Goal: Task Accomplishment & Management: Use online tool/utility

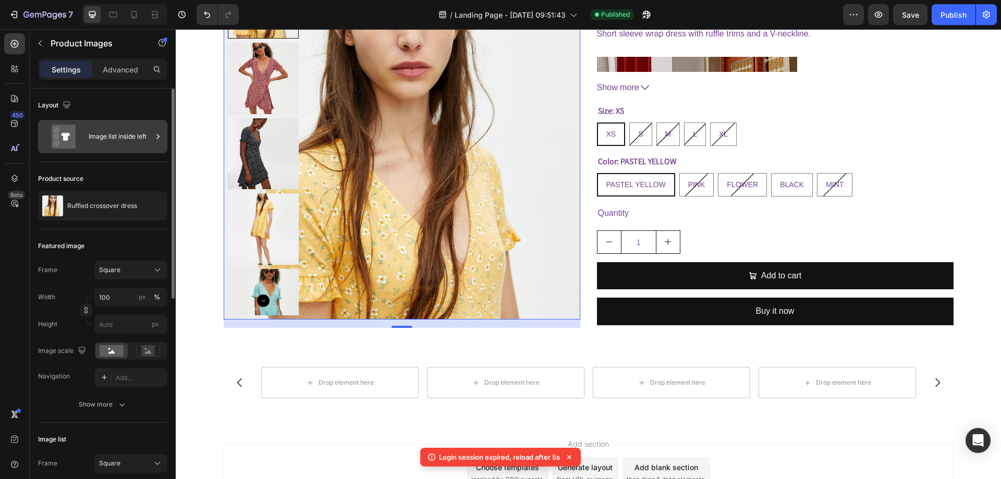
click at [136, 133] on div "Image list inside left" at bounding box center [121, 137] width 64 height 24
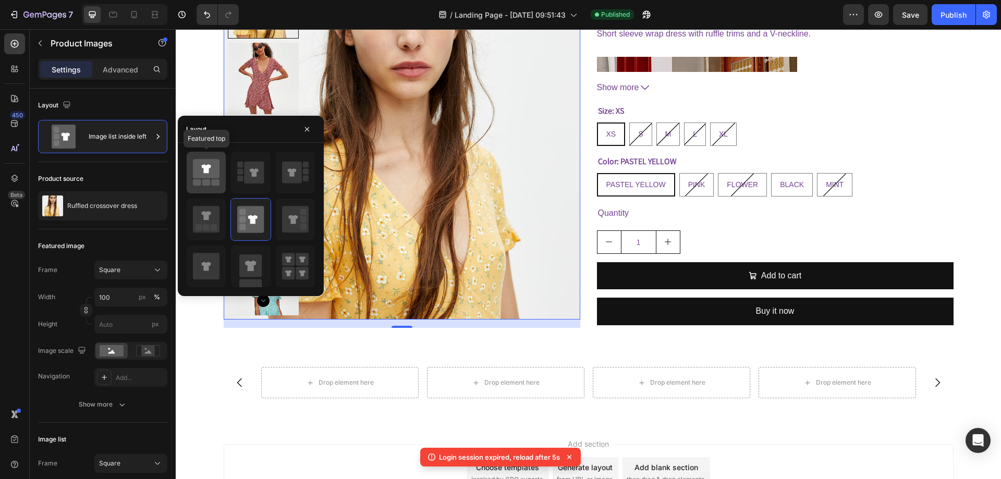
click at [213, 188] on div at bounding box center [206, 173] width 39 height 42
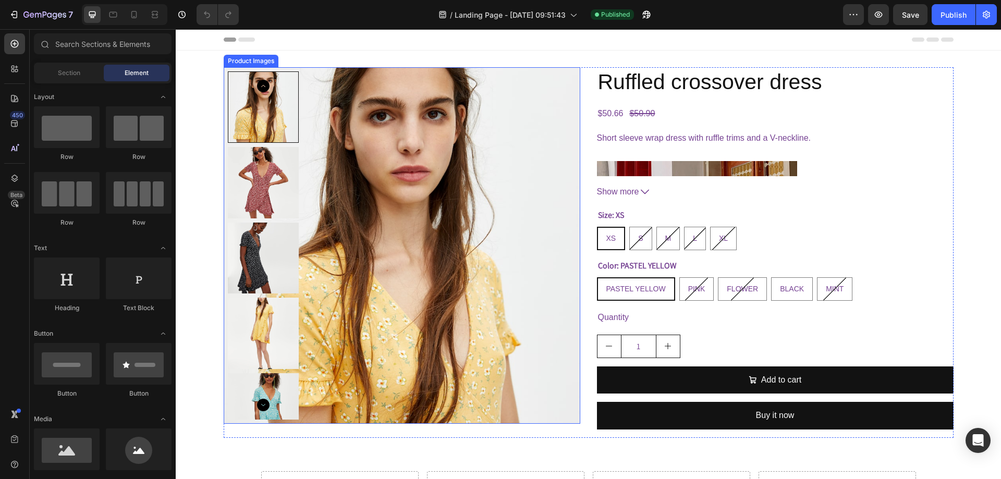
click at [521, 133] on img at bounding box center [402, 245] width 356 height 356
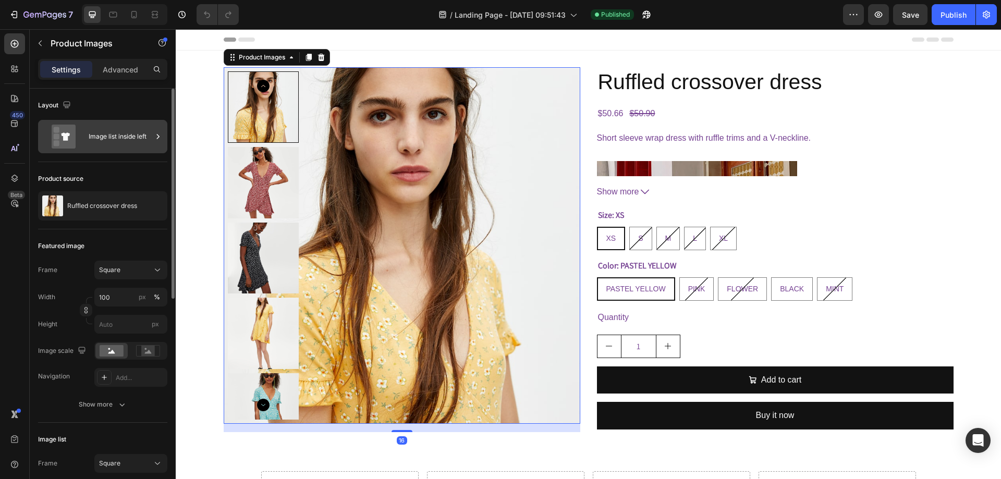
click at [101, 139] on div "Image list inside left" at bounding box center [121, 137] width 64 height 24
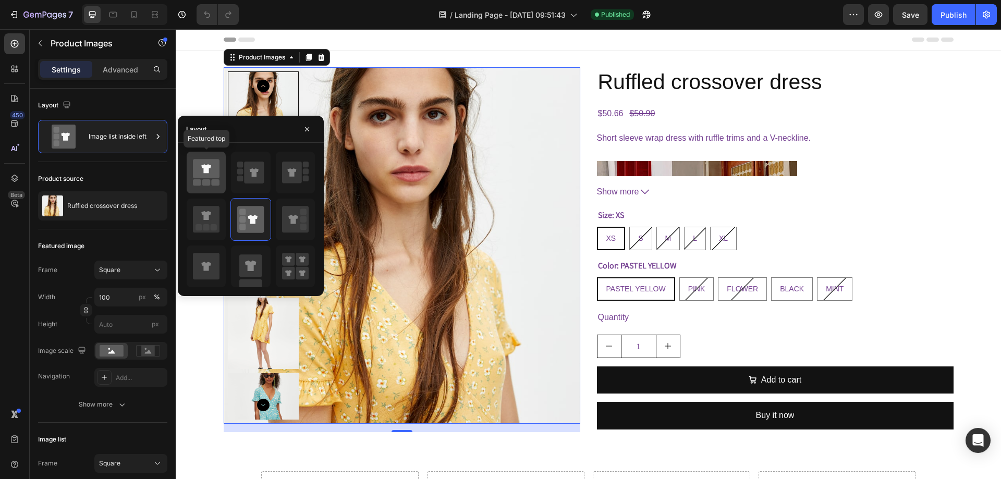
click at [210, 187] on div at bounding box center [206, 173] width 39 height 42
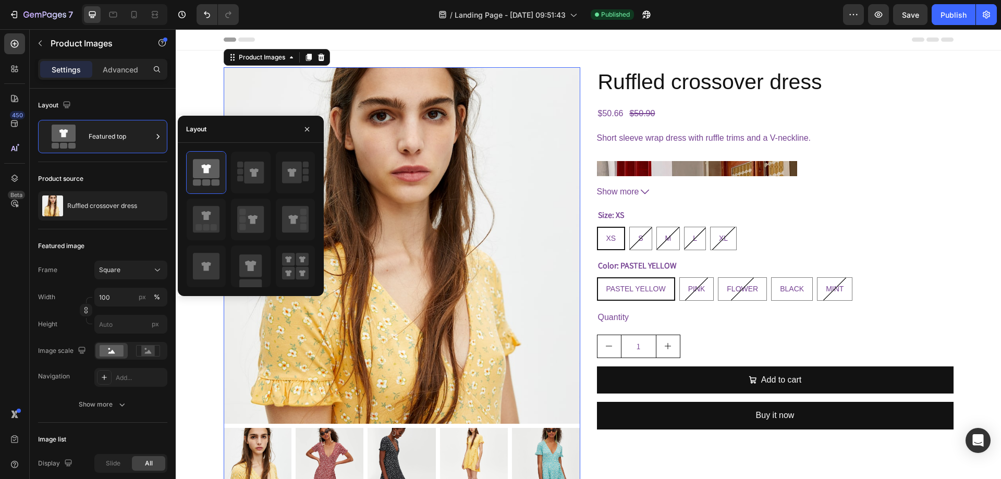
click at [396, 286] on img at bounding box center [402, 245] width 356 height 356
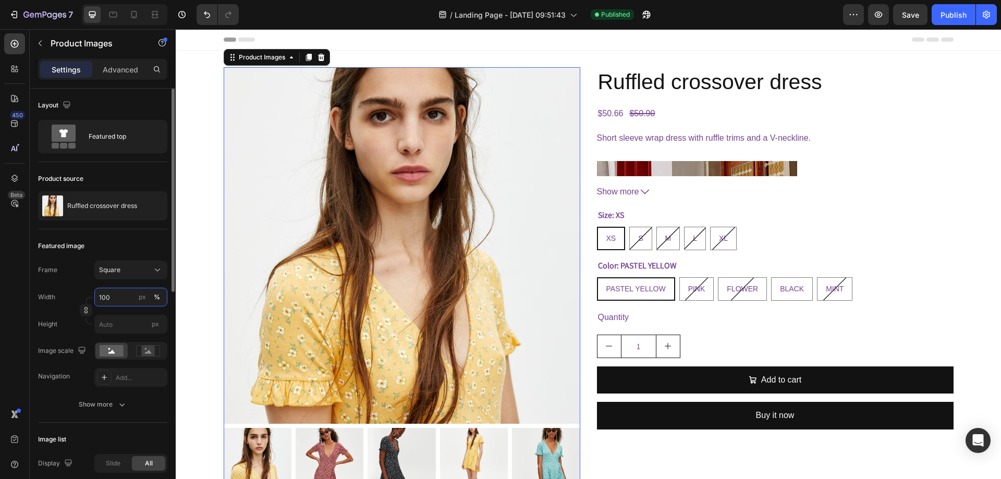
click at [121, 294] on input "100" at bounding box center [130, 297] width 73 height 19
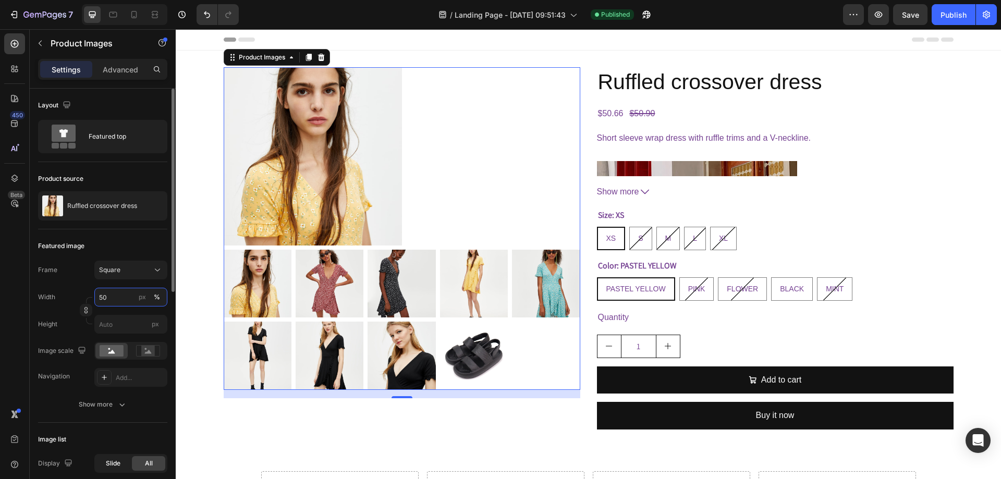
type input "50"
click at [105, 466] on div "Slide" at bounding box center [112, 463] width 33 height 15
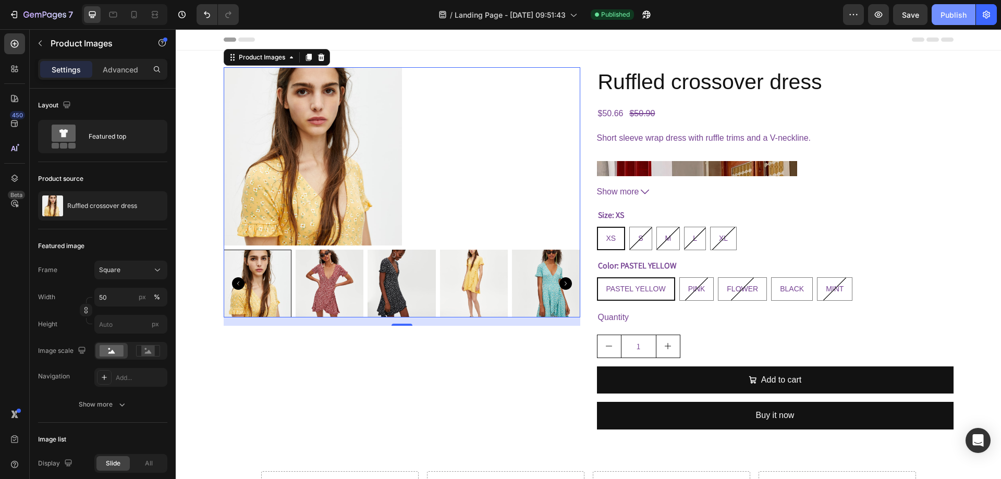
click at [945, 15] on div "Publish" at bounding box center [953, 14] width 26 height 11
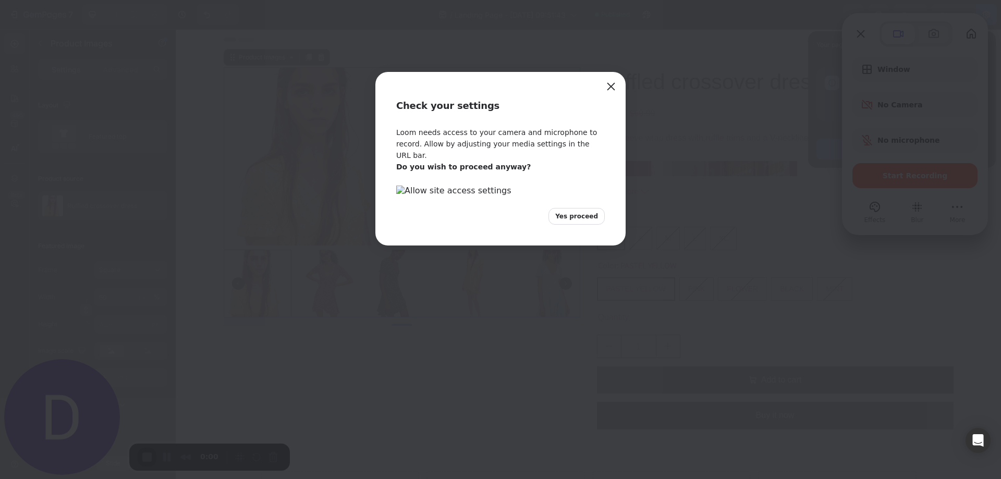
click at [584, 221] on span "Yes proceed" at bounding box center [576, 216] width 43 height 9
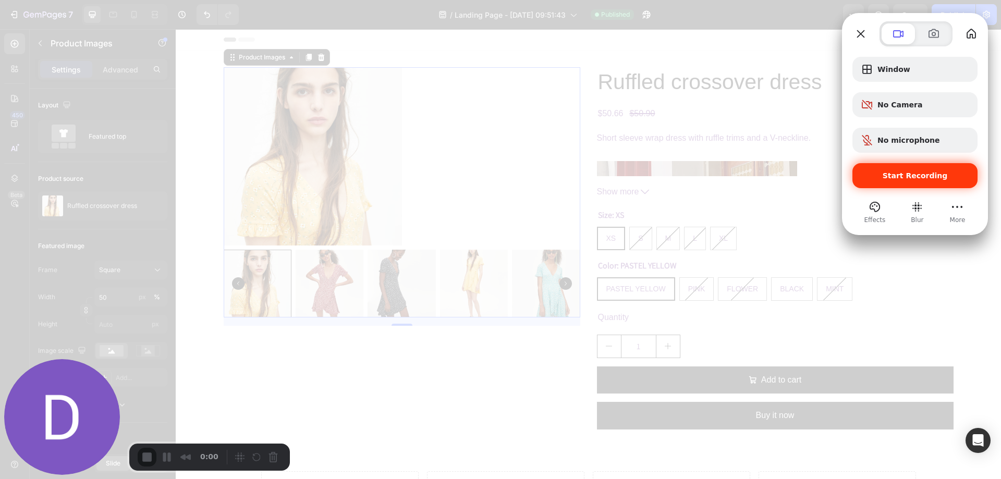
click at [888, 180] on div "Start Recording" at bounding box center [914, 175] width 125 height 25
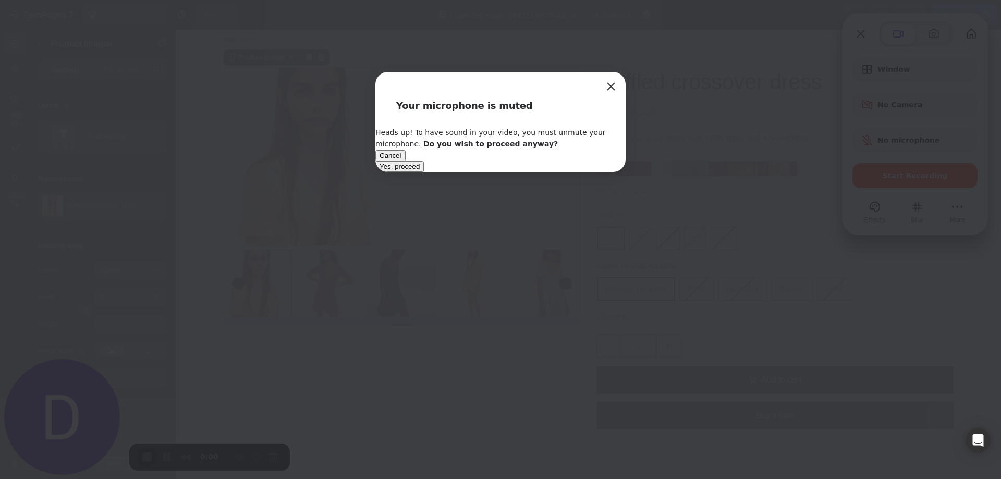
click at [420, 170] on span "Yes, proceed" at bounding box center [399, 167] width 40 height 8
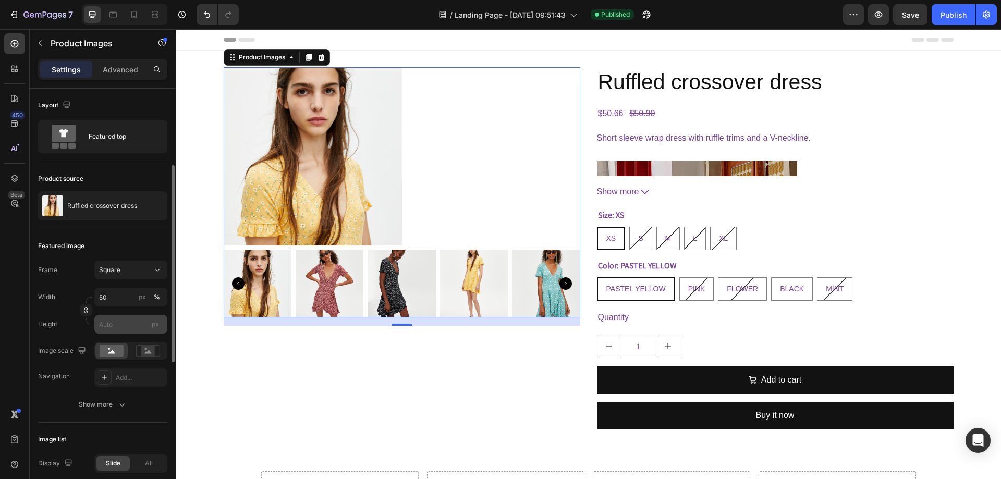
scroll to position [52, 0]
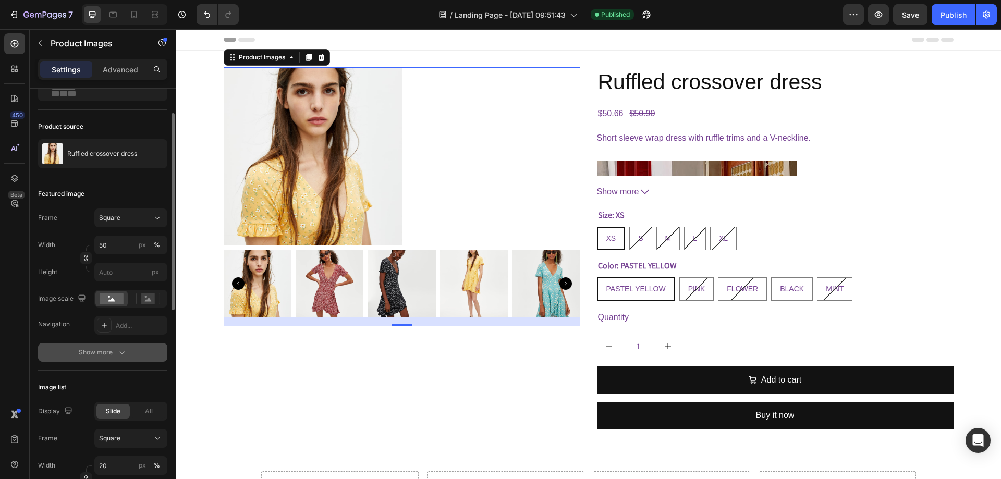
click at [85, 345] on button "Show more" at bounding box center [102, 352] width 129 height 19
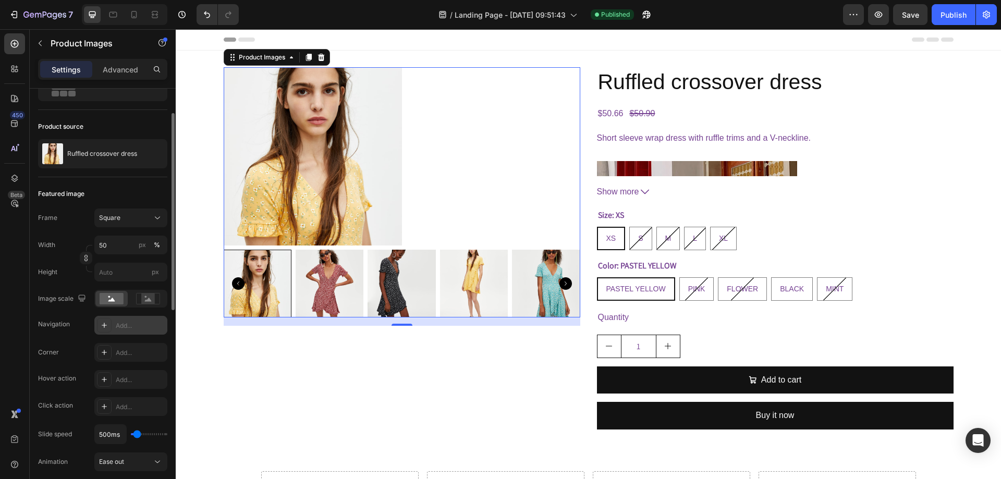
click at [114, 322] on div "Add..." at bounding box center [130, 325] width 73 height 19
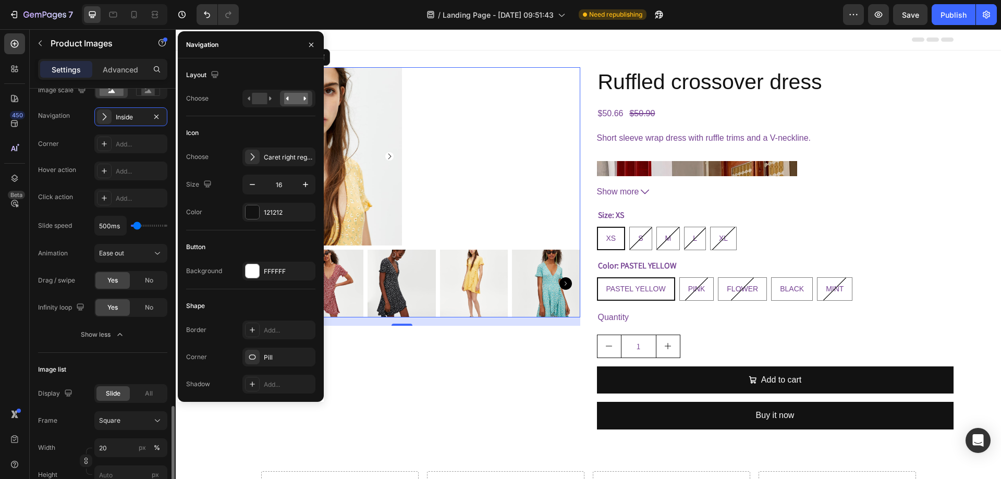
scroll to position [469, 0]
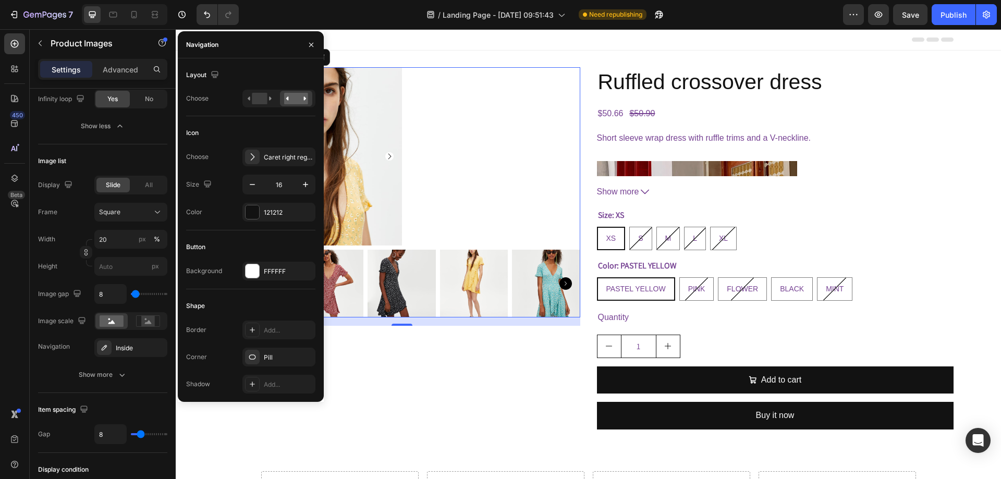
click at [415, 146] on div at bounding box center [402, 156] width 356 height 178
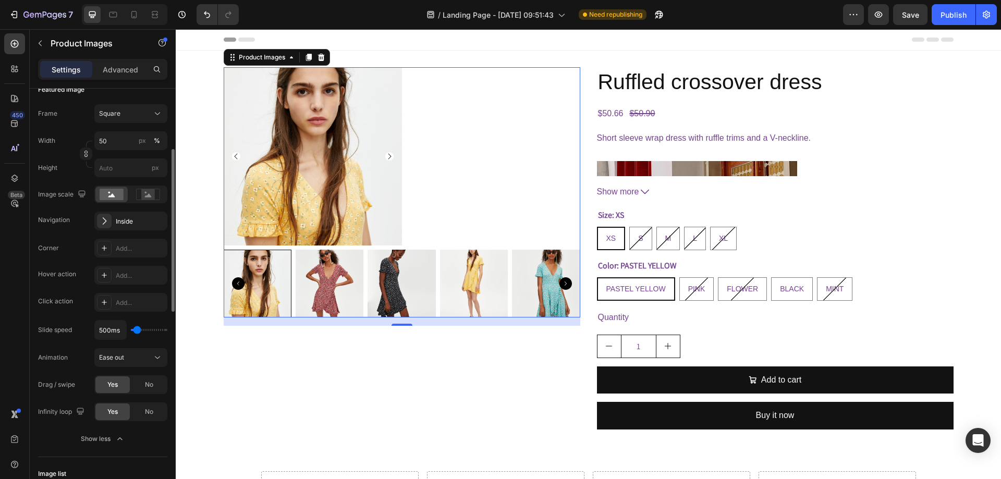
scroll to position [0, 0]
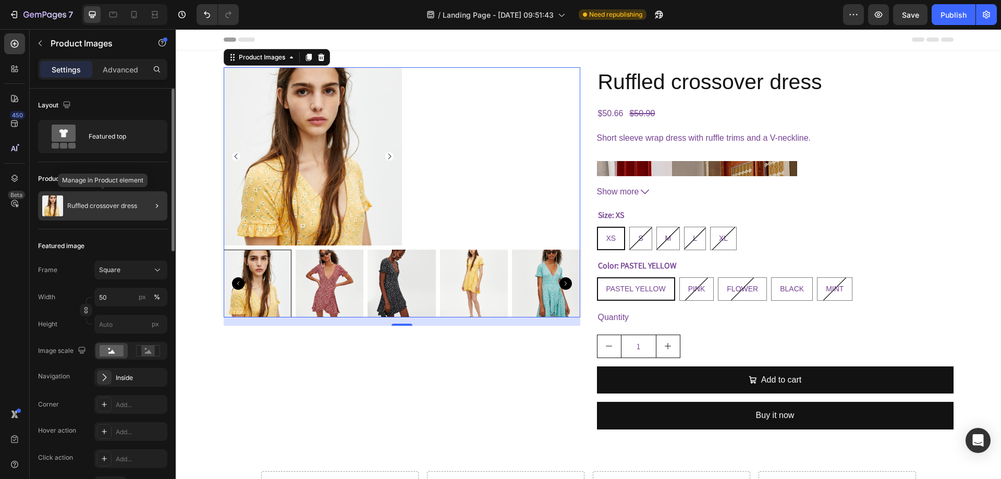
click at [106, 202] on p "Ruffled crossover dress" at bounding box center [102, 205] width 70 height 7
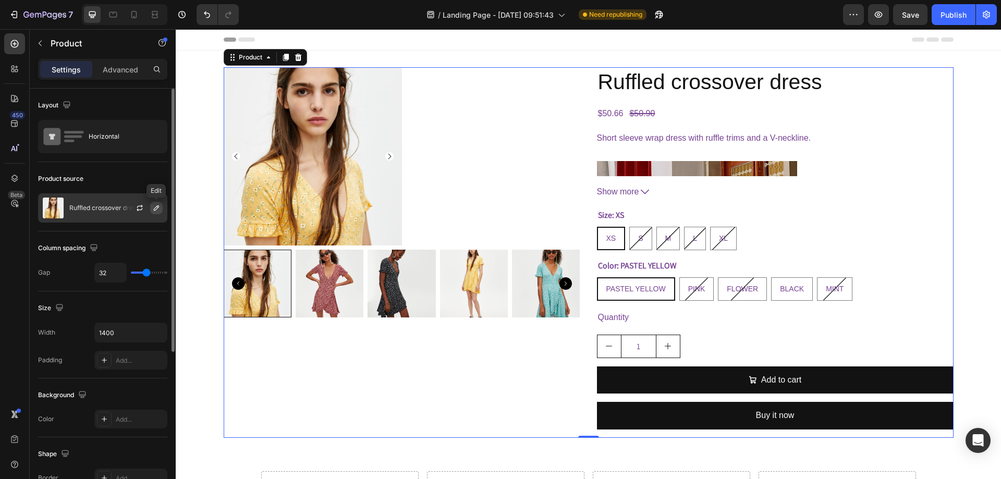
click at [151, 209] on button "button" at bounding box center [156, 208] width 13 height 13
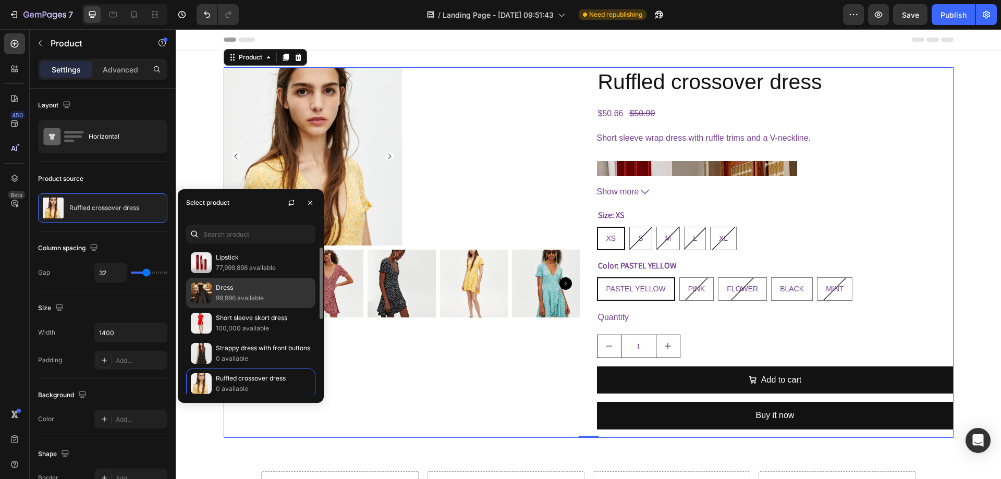
click at [231, 295] on p "99,996 available" at bounding box center [263, 298] width 95 height 10
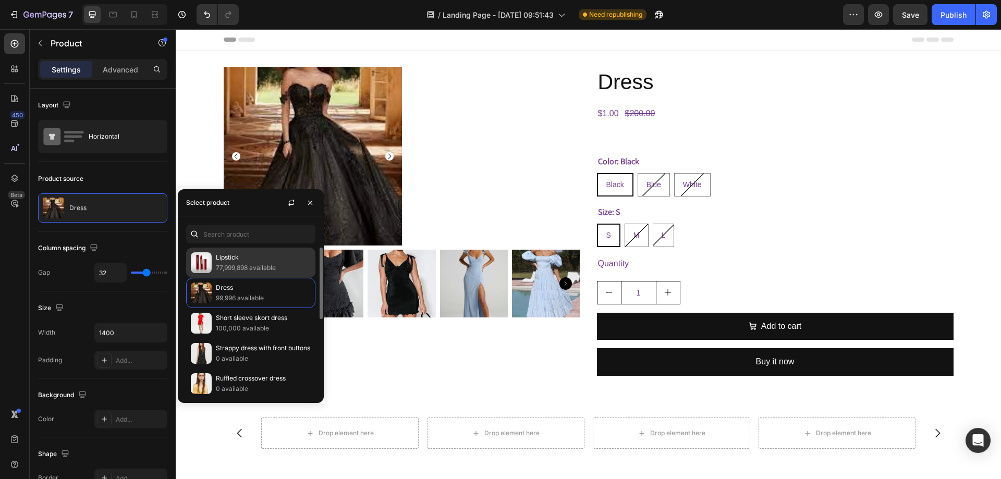
click at [246, 262] on p "Lipstick" at bounding box center [263, 257] width 95 height 10
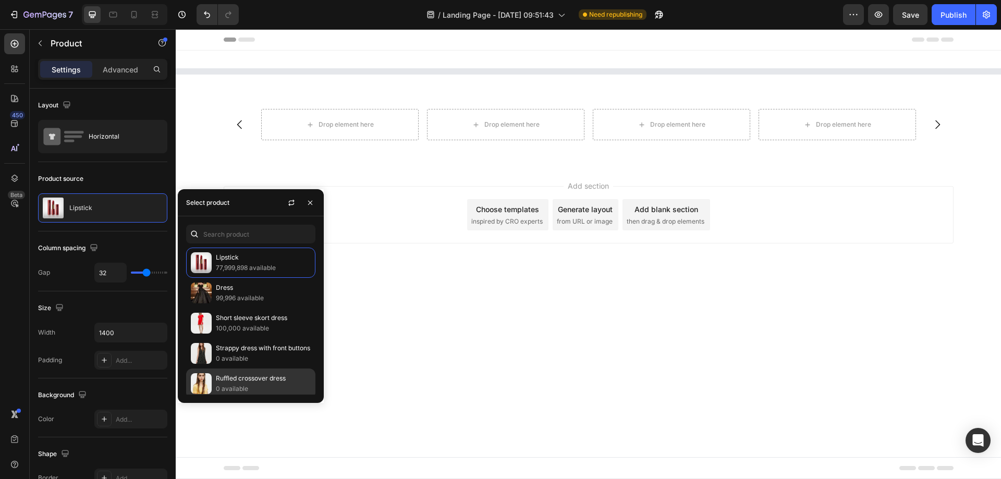
scroll to position [156, 0]
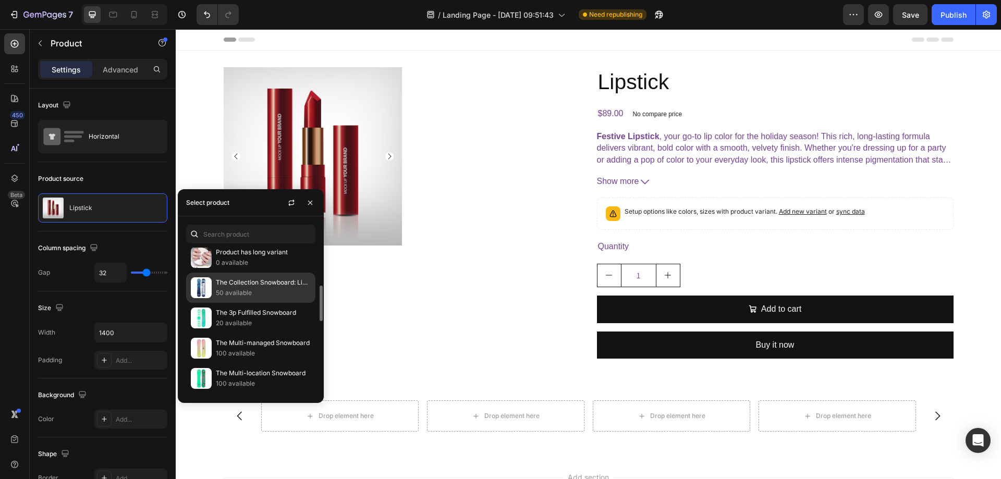
click at [250, 298] on p "50 available" at bounding box center [263, 293] width 95 height 10
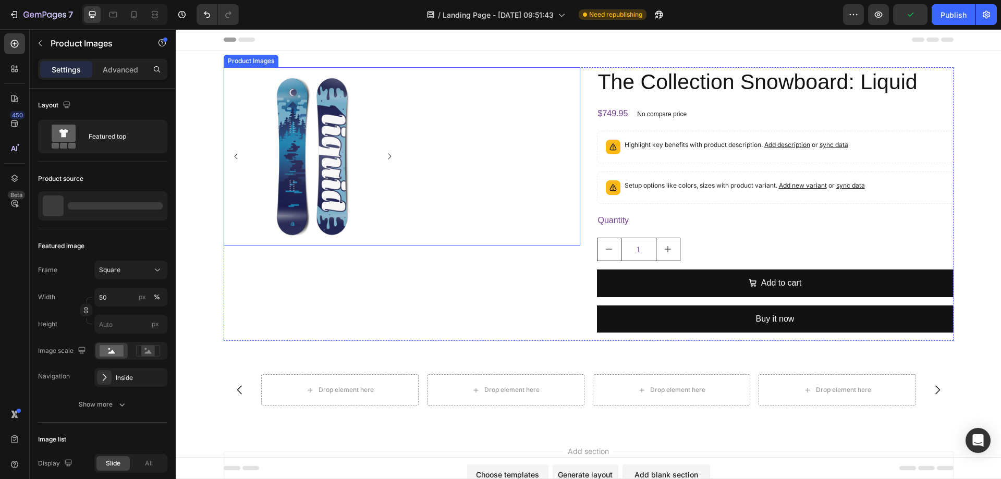
click at [388, 155] on icon "Carousel Next Arrow" at bounding box center [389, 156] width 8 height 8
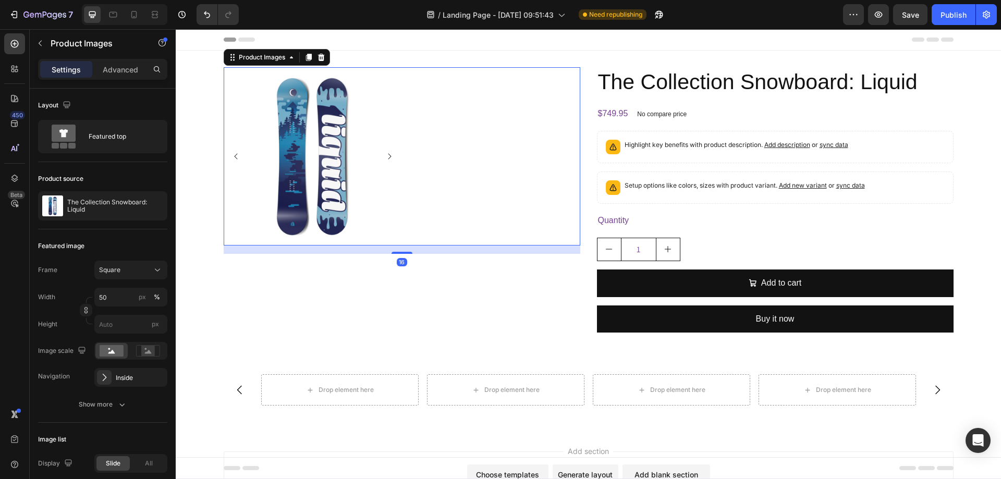
click at [388, 155] on icon "Carousel Next Arrow" at bounding box center [389, 156] width 8 height 8
click at [331, 129] on img at bounding box center [313, 156] width 178 height 178
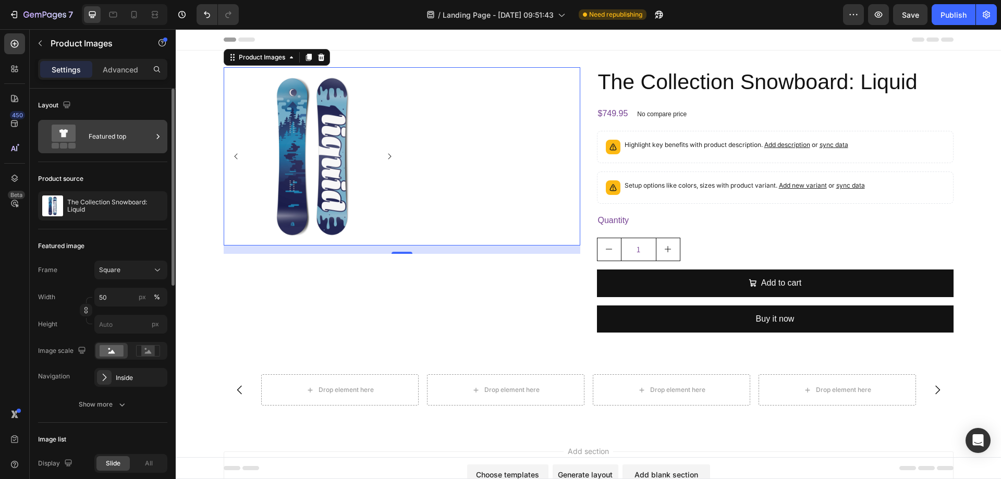
click at [142, 141] on div "Featured top" at bounding box center [121, 137] width 64 height 24
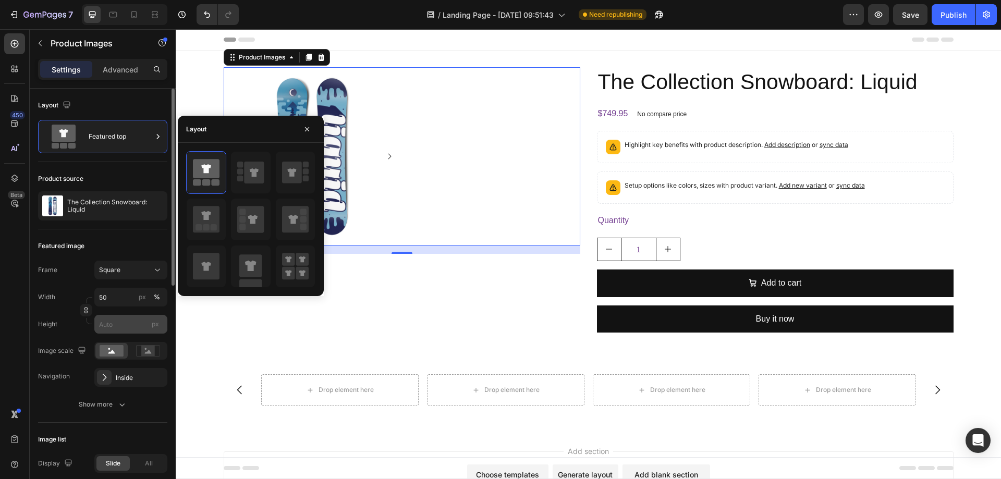
scroll to position [52, 0]
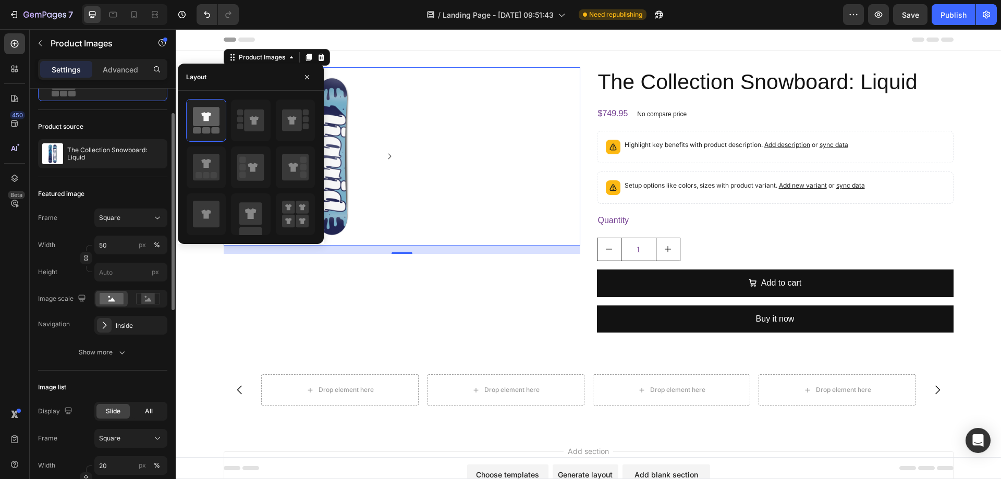
click at [139, 409] on div "All" at bounding box center [148, 411] width 33 height 15
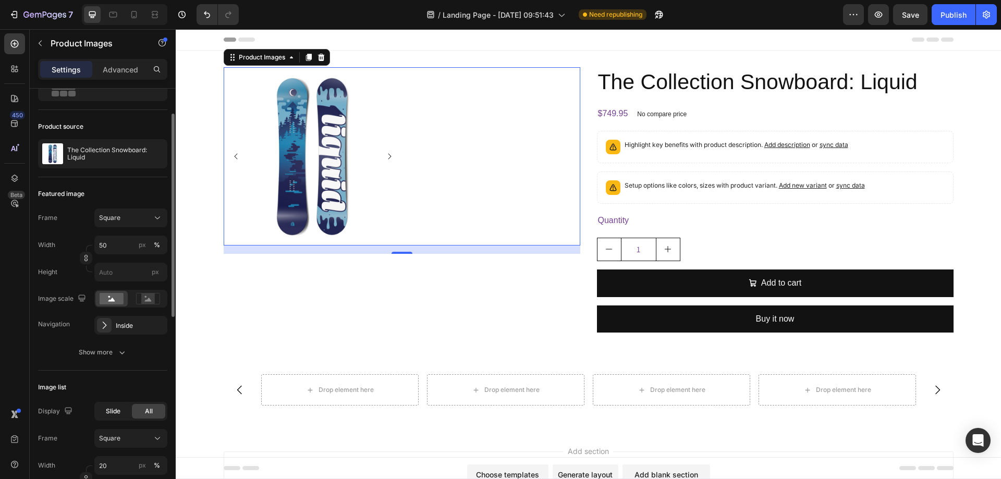
click at [104, 408] on div "Slide" at bounding box center [112, 411] width 33 height 15
click at [313, 158] on img at bounding box center [313, 156] width 178 height 178
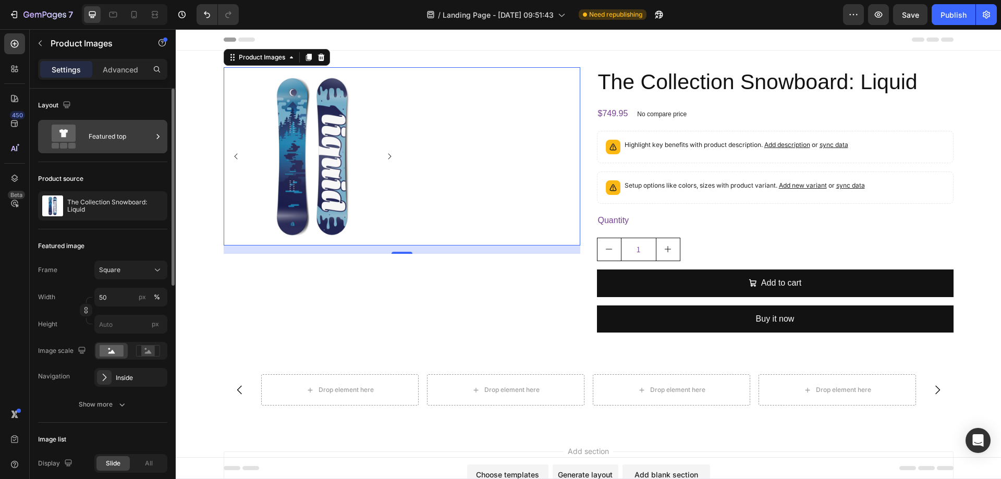
click at [126, 136] on div "Featured top" at bounding box center [121, 137] width 64 height 24
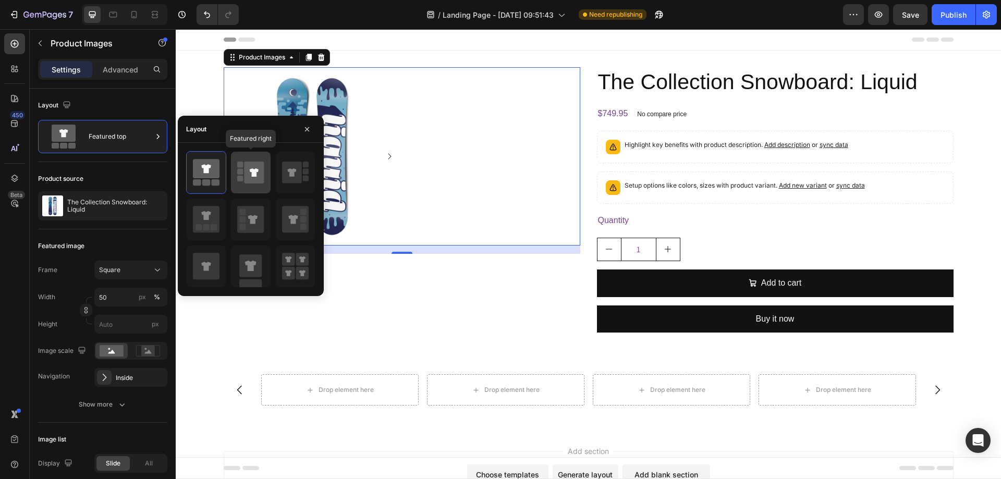
click at [250, 166] on icon at bounding box center [254, 173] width 20 height 22
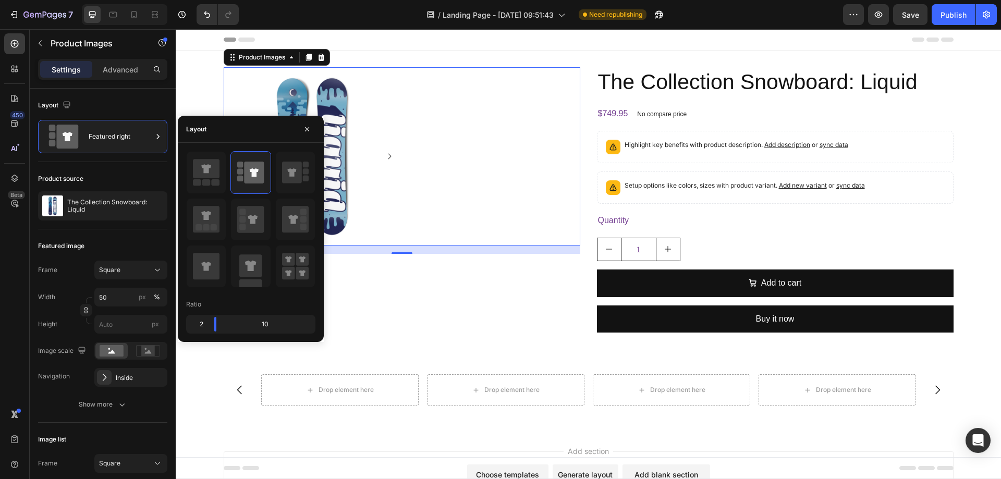
click at [343, 131] on img at bounding box center [313, 156] width 178 height 178
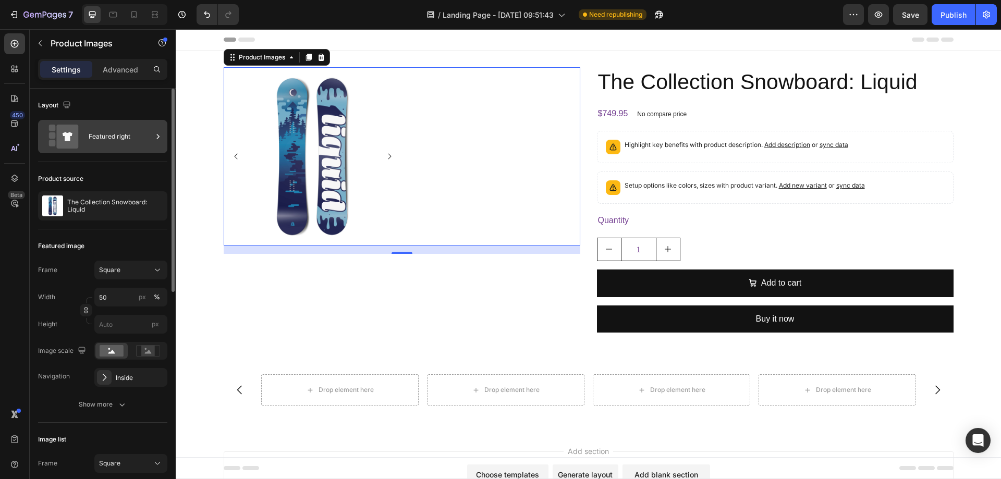
click at [105, 143] on div "Featured right" at bounding box center [121, 137] width 64 height 24
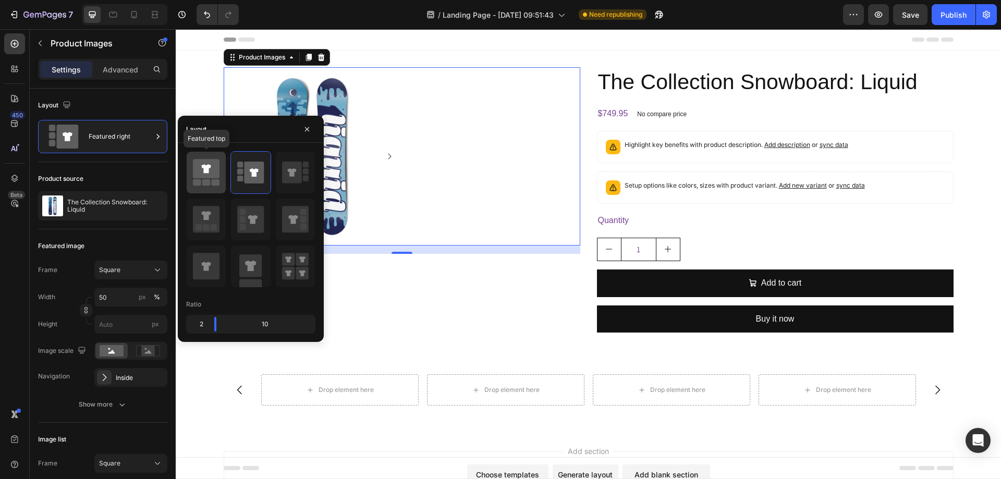
click at [210, 183] on rect at bounding box center [206, 182] width 8 height 6
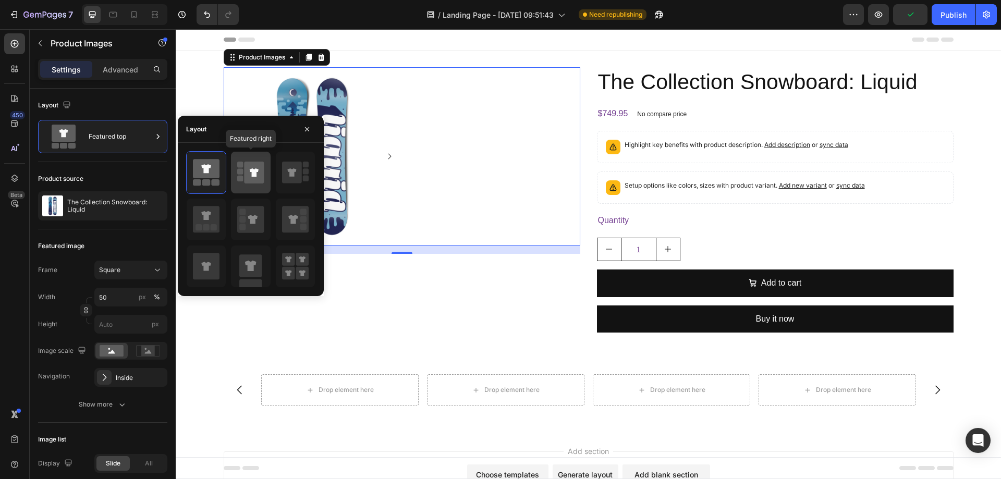
click at [241, 168] on icon at bounding box center [250, 172] width 27 height 29
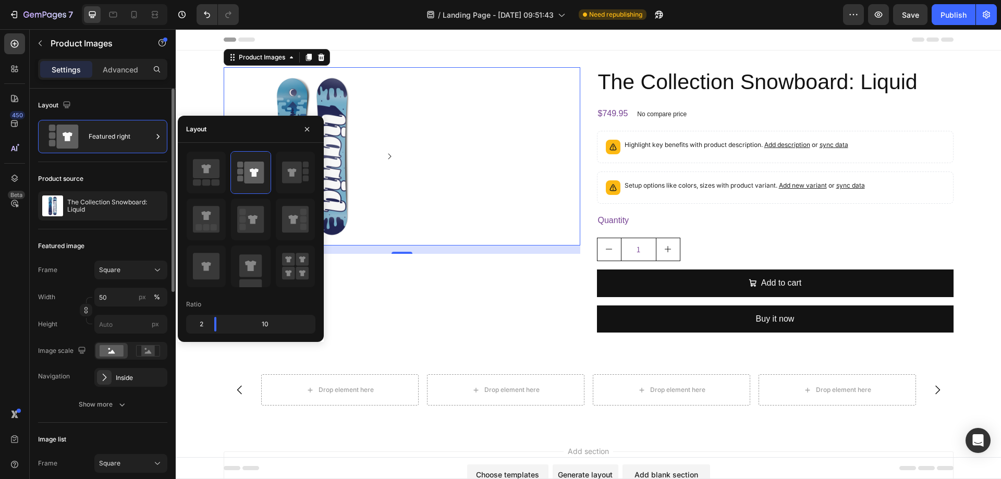
click at [139, 173] on div "Product source" at bounding box center [102, 178] width 129 height 17
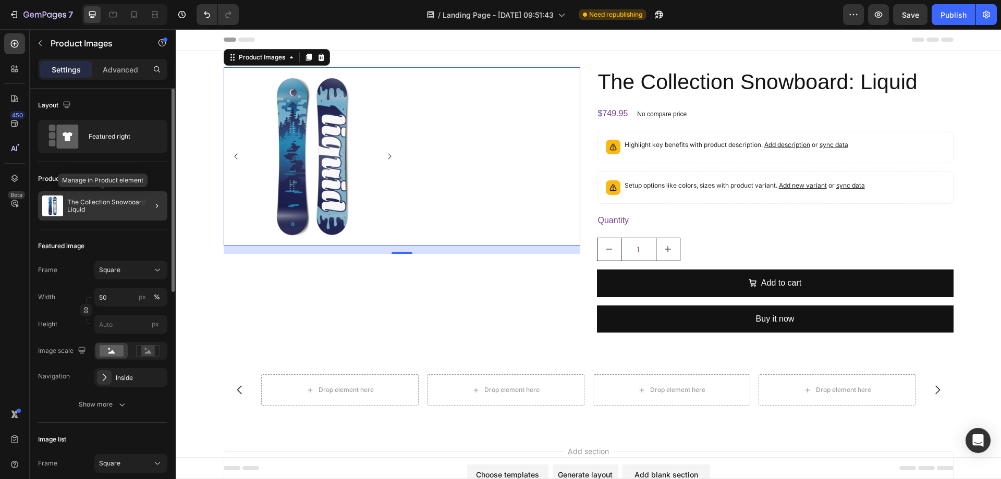
click at [127, 214] on div "The Collection Snowboard: Liquid" at bounding box center [102, 205] width 129 height 29
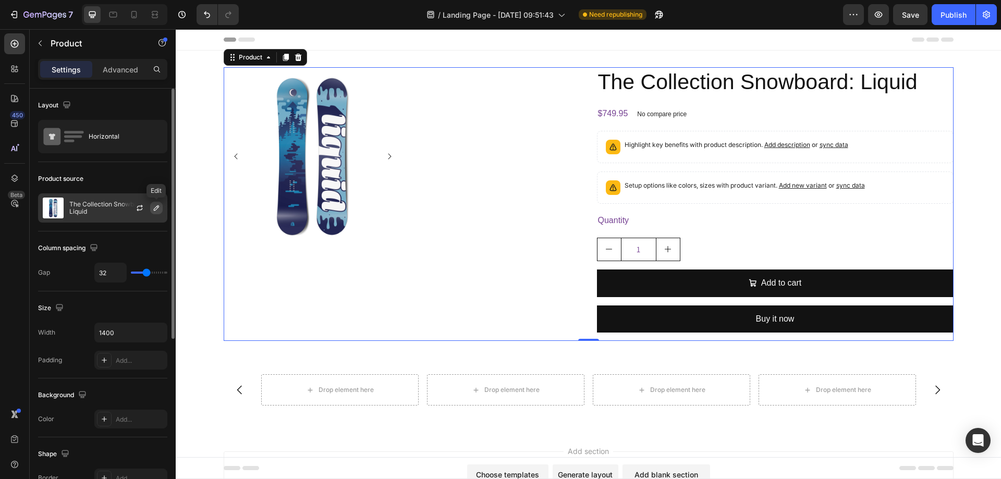
click at [152, 206] on button "button" at bounding box center [156, 208] width 13 height 13
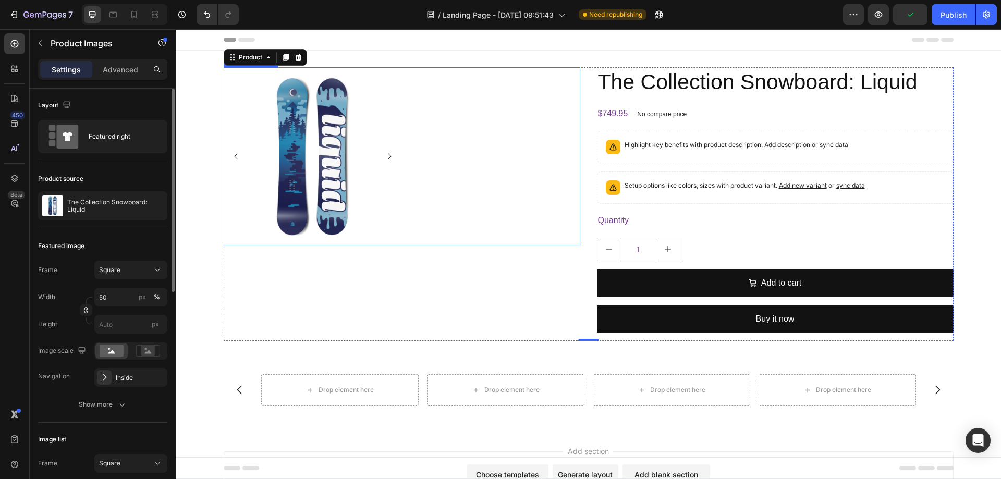
click at [308, 139] on img at bounding box center [313, 156] width 178 height 178
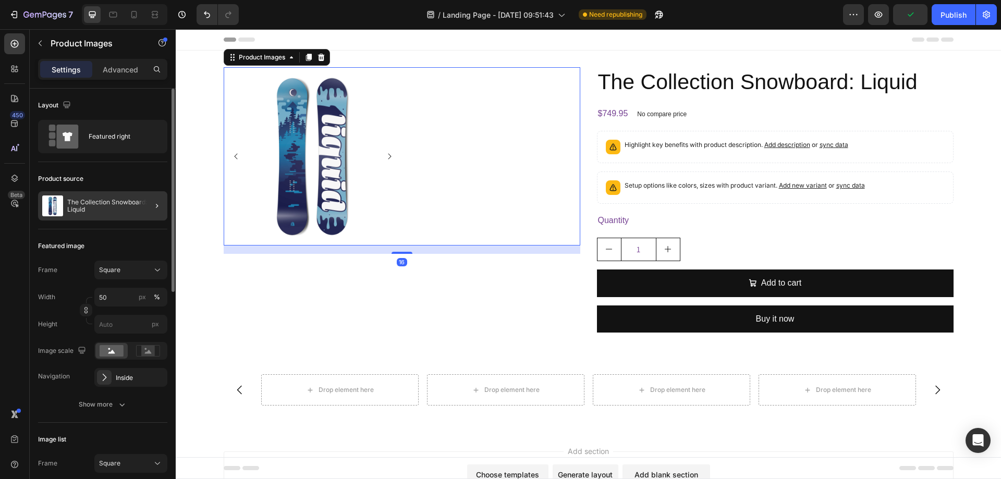
click at [149, 205] on div at bounding box center [152, 205] width 29 height 29
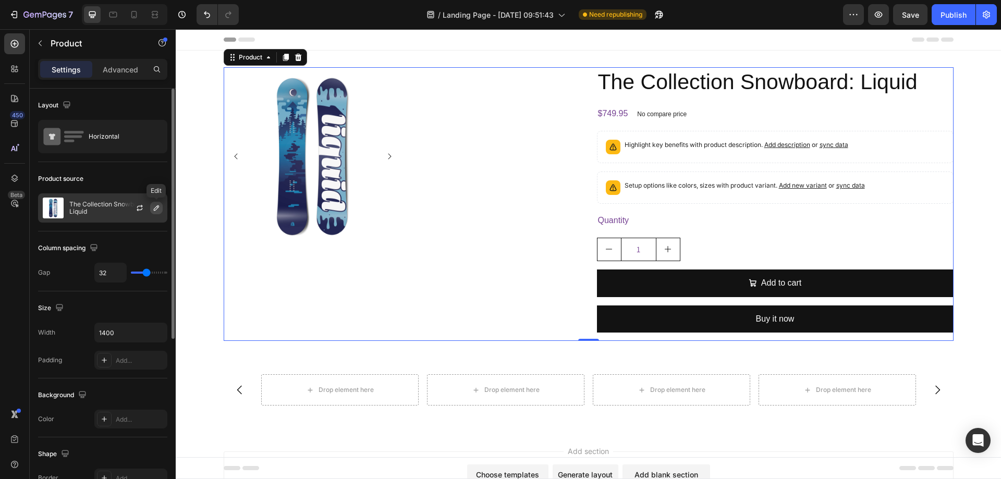
click at [157, 208] on icon "button" at bounding box center [156, 207] width 5 height 5
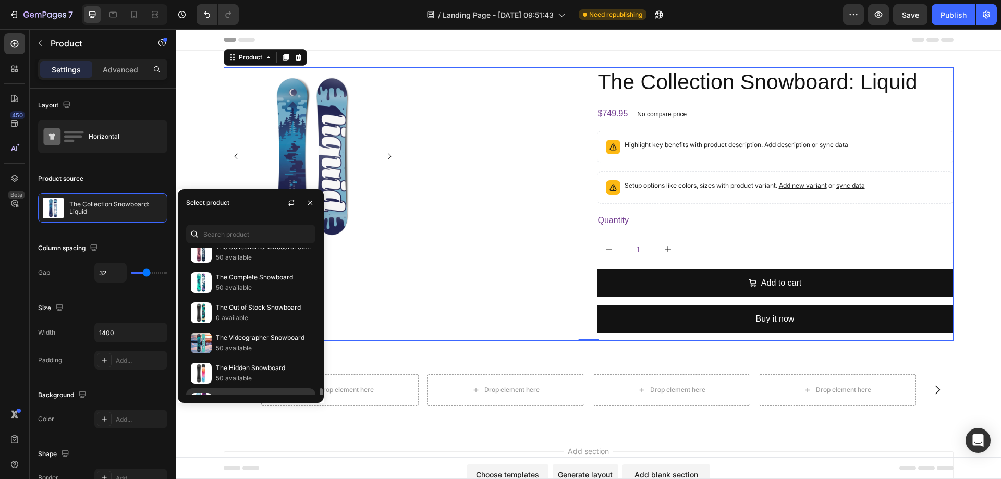
scroll to position [365, 0]
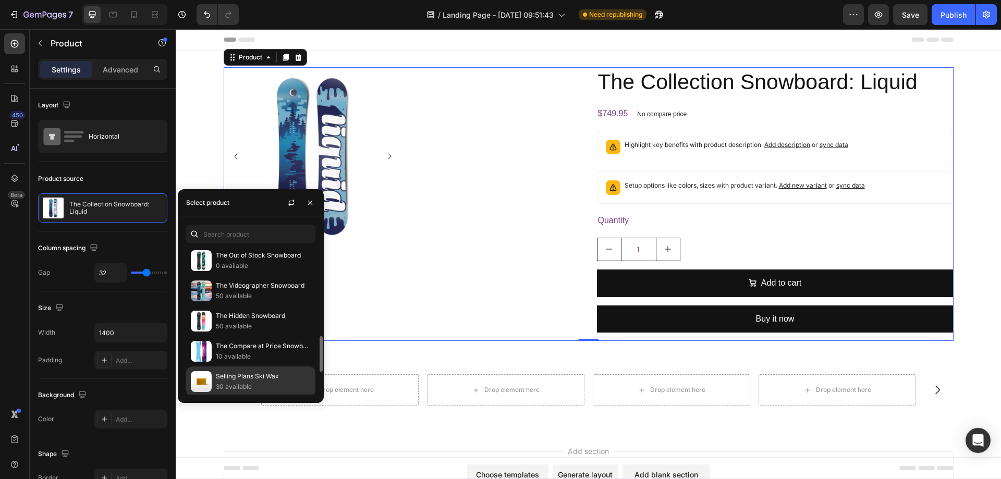
click at [230, 377] on p "Selling Plans Ski Wax" at bounding box center [263, 376] width 95 height 10
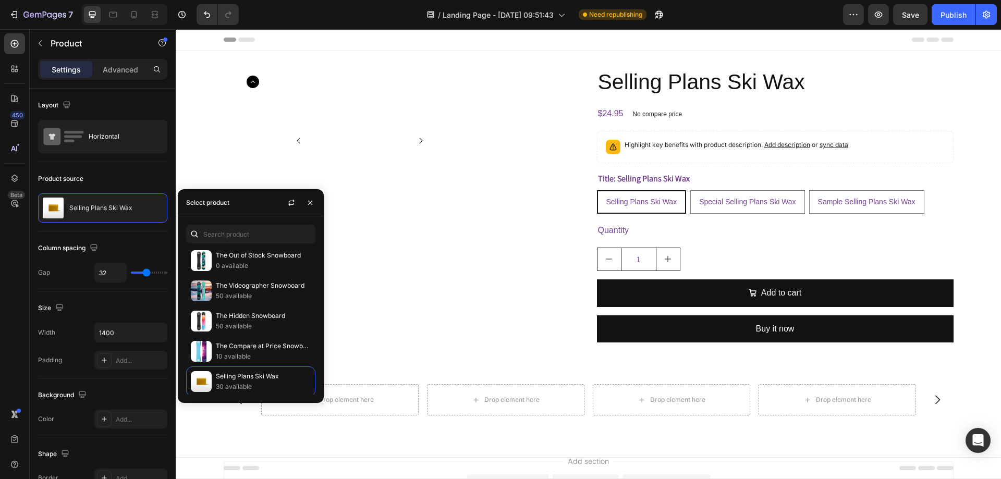
click at [422, 243] on div "Product Images" at bounding box center [402, 209] width 356 height 284
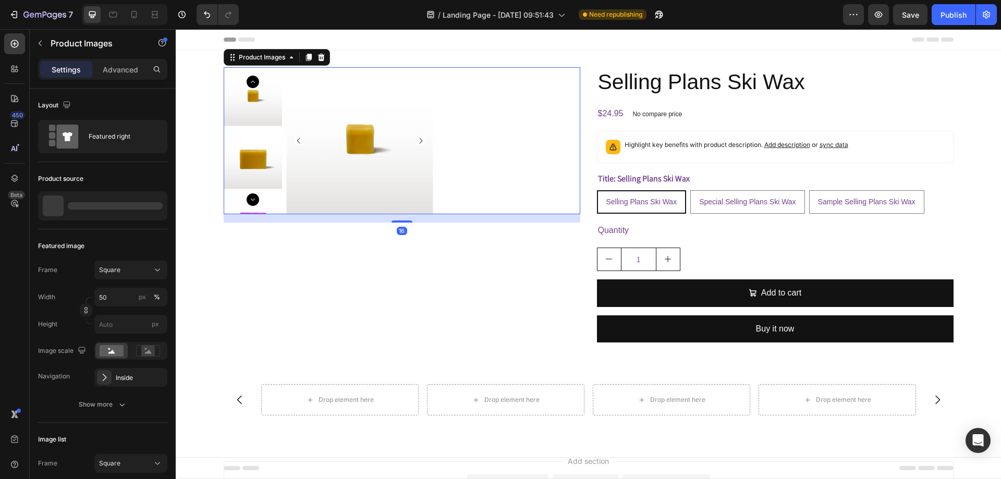
click at [247, 202] on icon "Carousel Next Arrow" at bounding box center [253, 199] width 13 height 13
click at [103, 398] on button "Show more" at bounding box center [102, 404] width 129 height 19
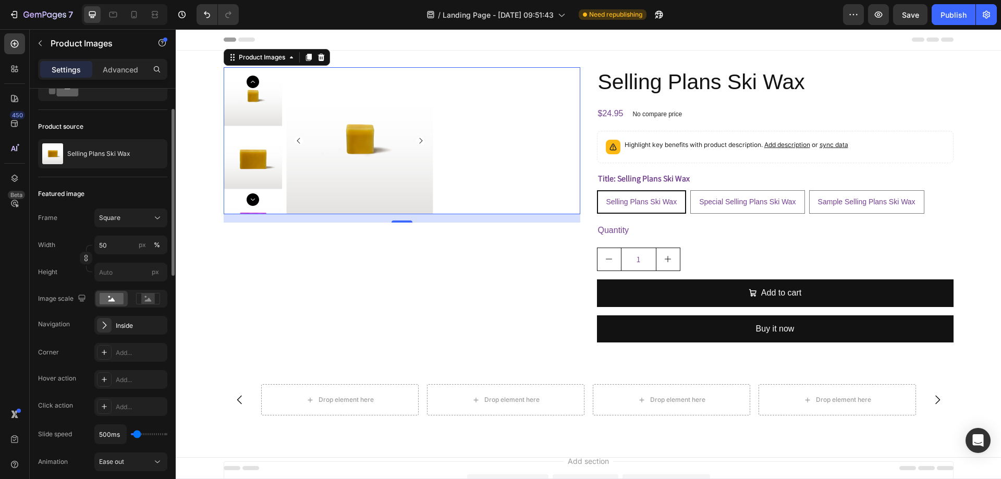
scroll to position [104, 0]
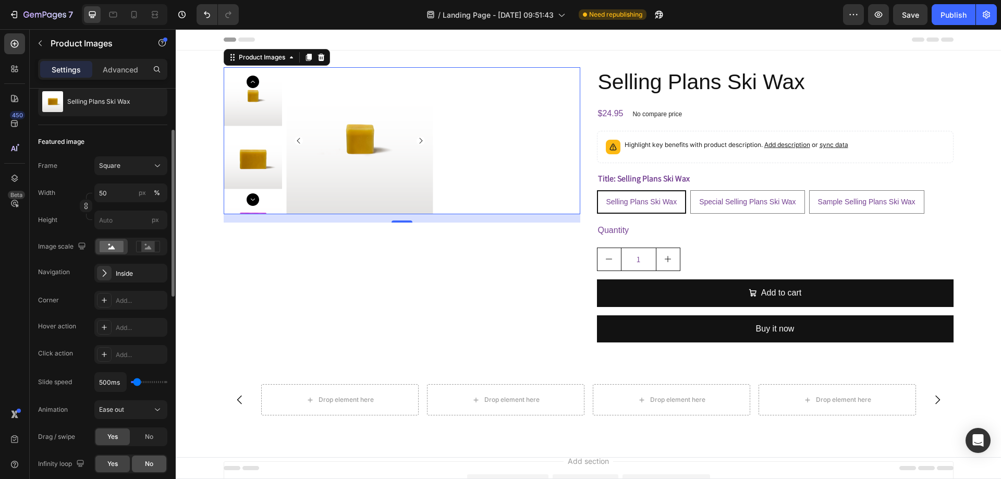
click at [153, 459] on div "No" at bounding box center [149, 464] width 34 height 17
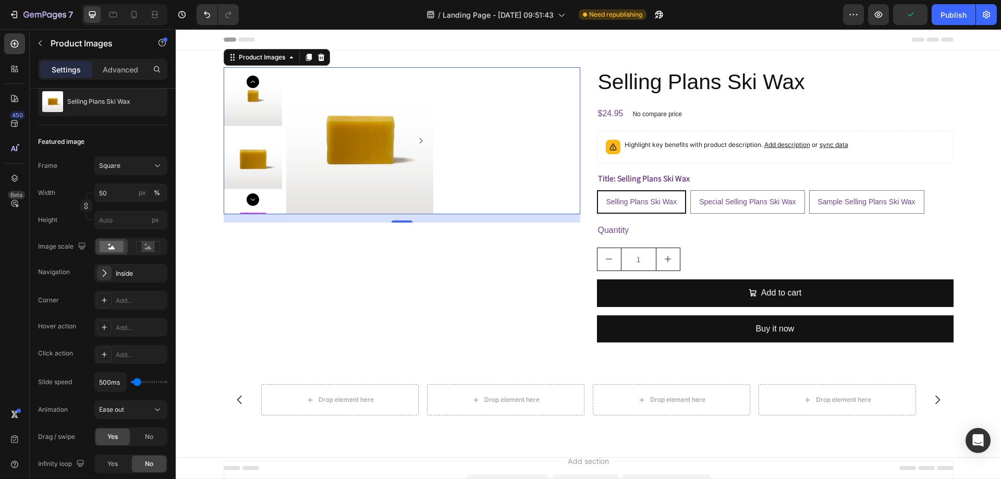
click at [251, 204] on icon "Carousel Next Arrow" at bounding box center [253, 199] width 13 height 13
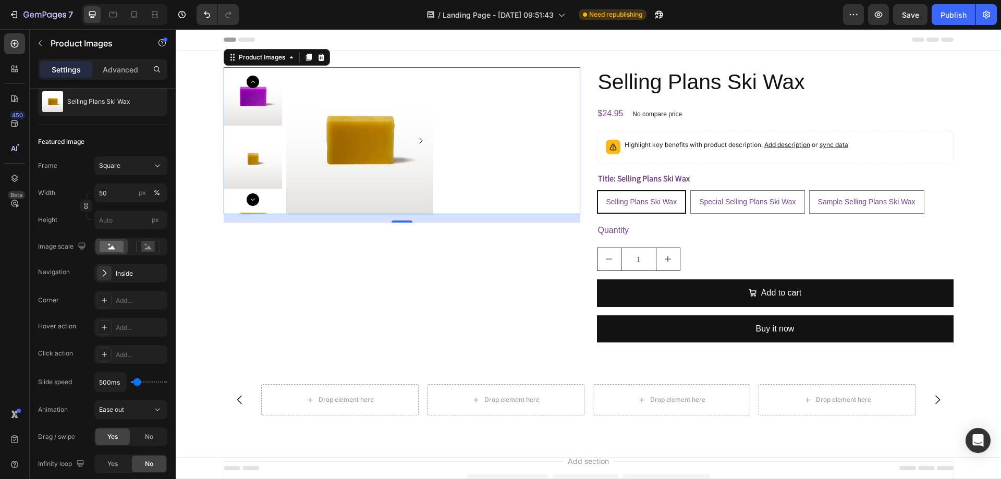
click at [251, 204] on icon "Carousel Next Arrow" at bounding box center [253, 199] width 13 height 13
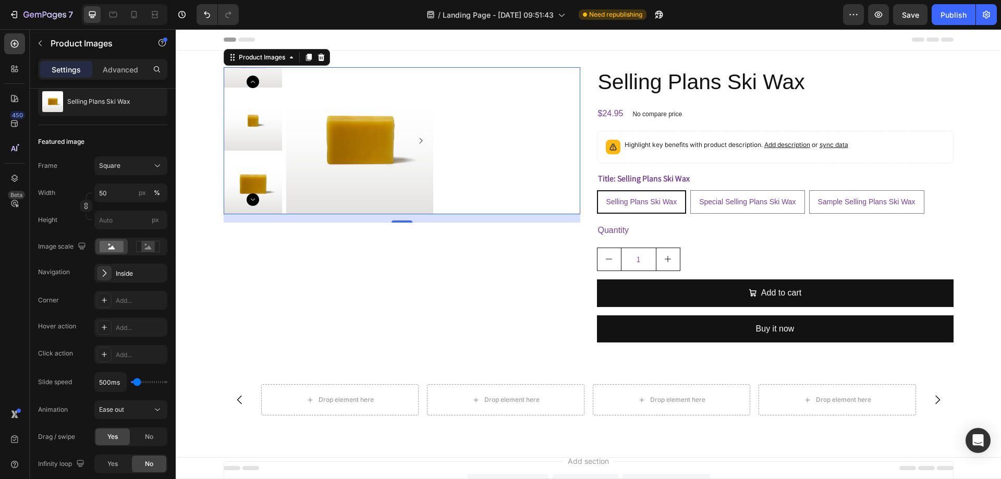
click at [251, 204] on icon "Carousel Next Arrow" at bounding box center [253, 199] width 13 height 13
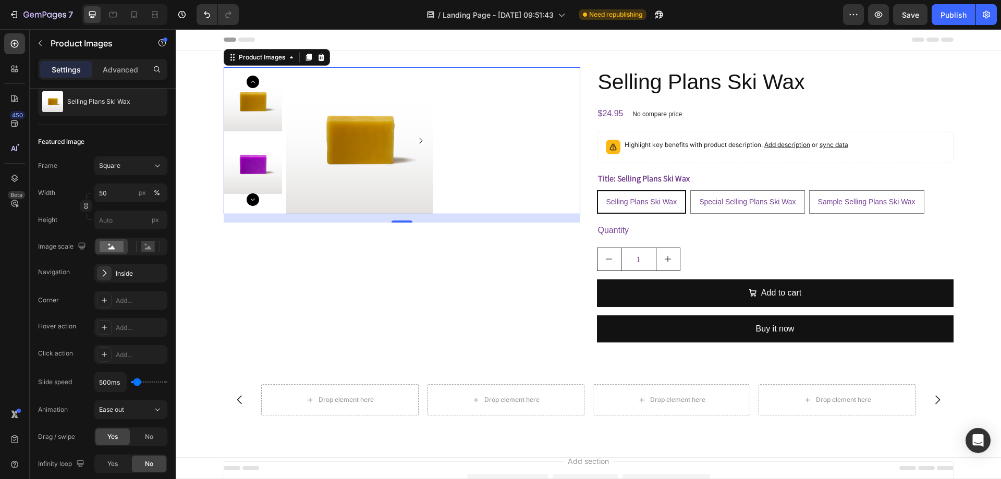
click at [251, 204] on icon "Carousel Next Arrow" at bounding box center [253, 199] width 13 height 13
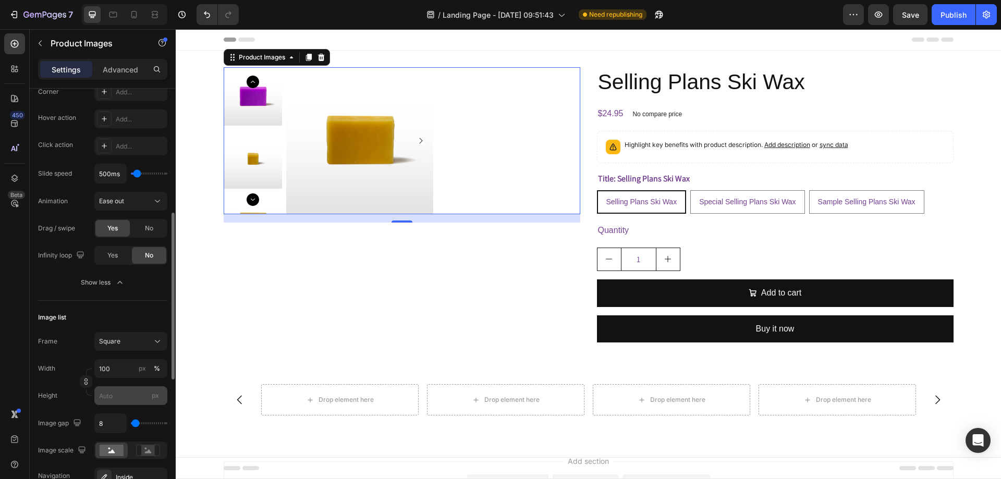
scroll to position [417, 0]
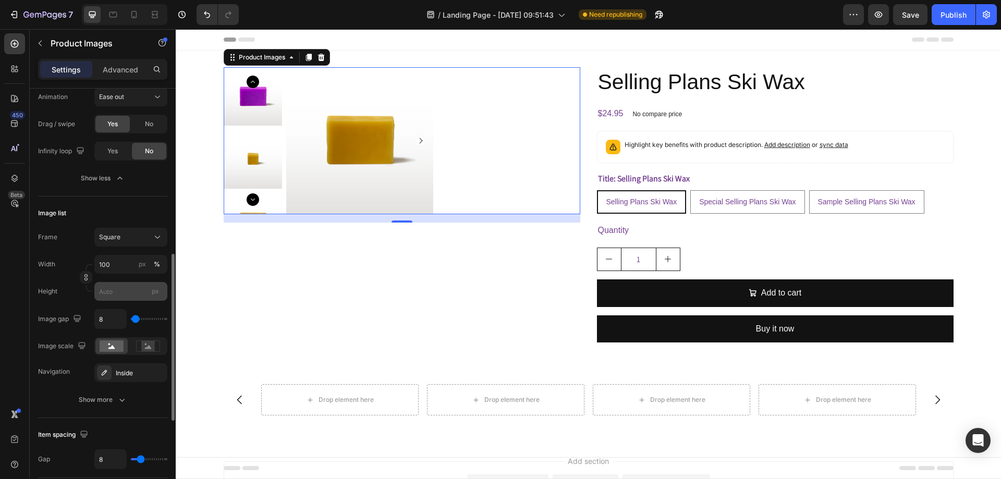
click at [107, 391] on button "Show more" at bounding box center [102, 399] width 129 height 19
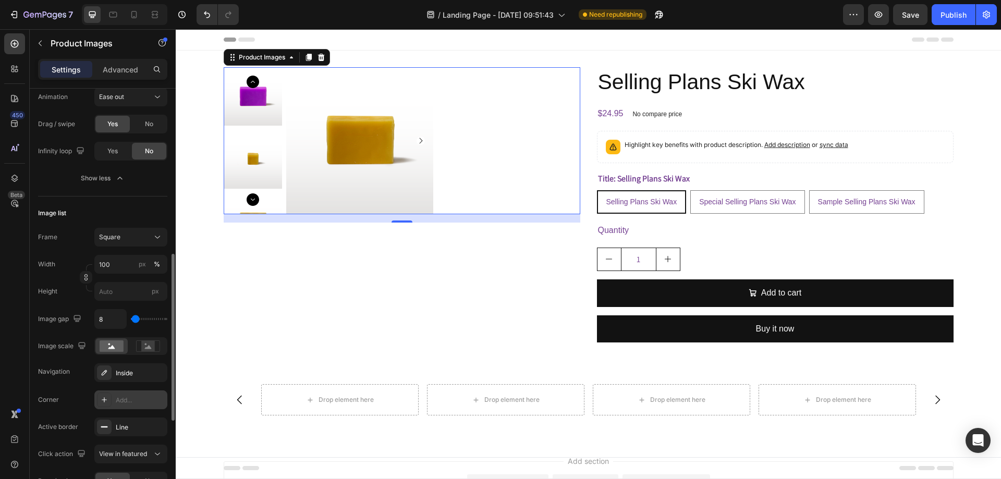
scroll to position [625, 0]
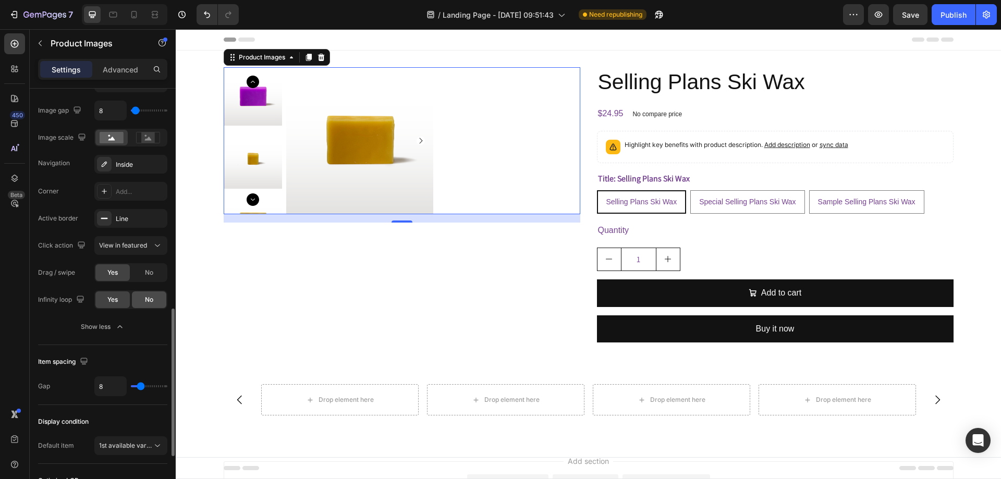
click at [149, 303] on span "No" at bounding box center [149, 299] width 8 height 9
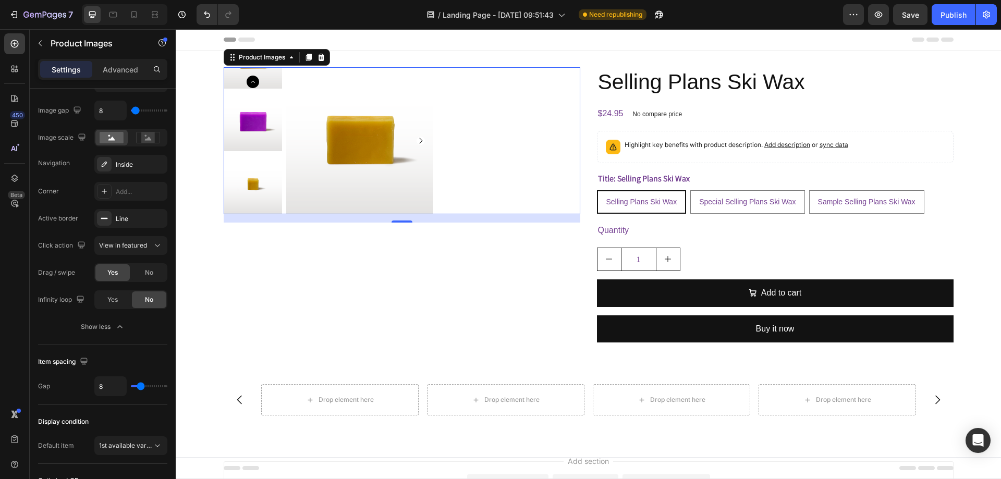
click at [250, 78] on icon "Carousel Back Arrow" at bounding box center [253, 82] width 13 height 13
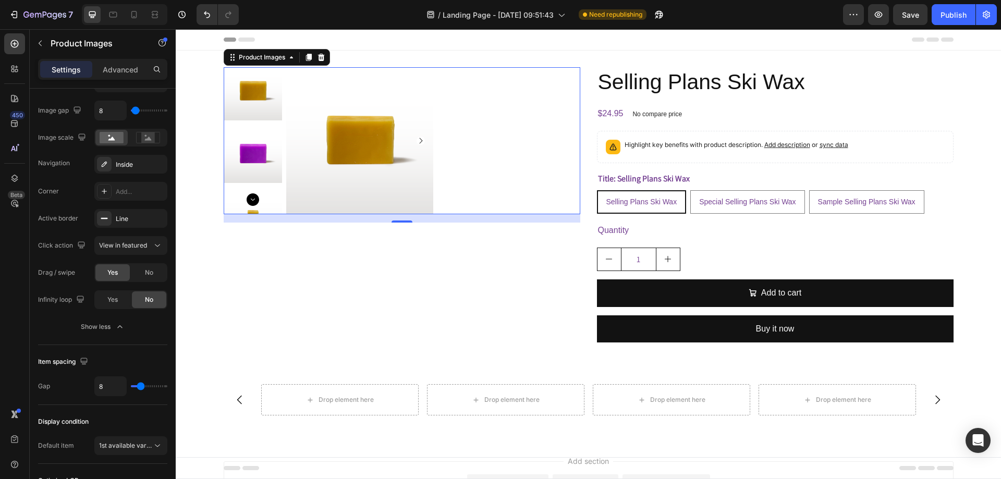
click at [250, 78] on img at bounding box center [253, 91] width 59 height 59
click at [250, 78] on div at bounding box center [253, 96] width 59 height 59
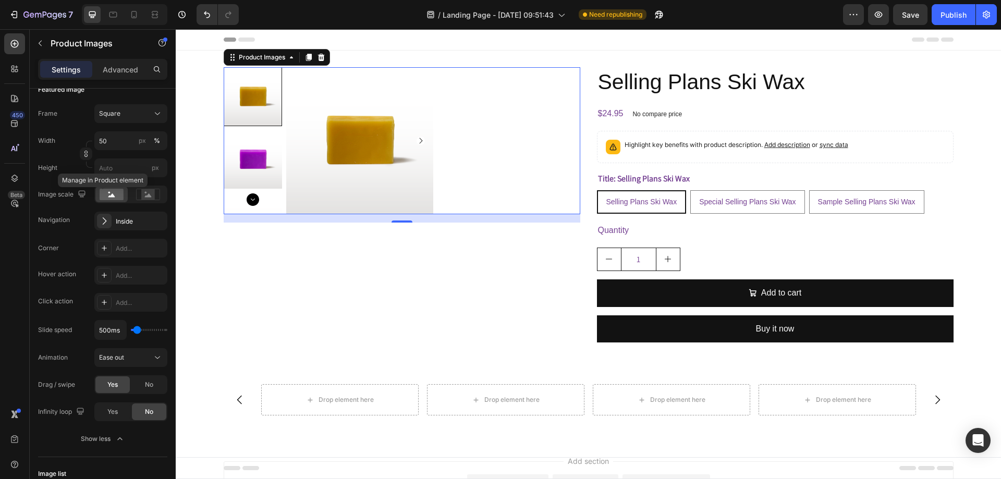
scroll to position [0, 0]
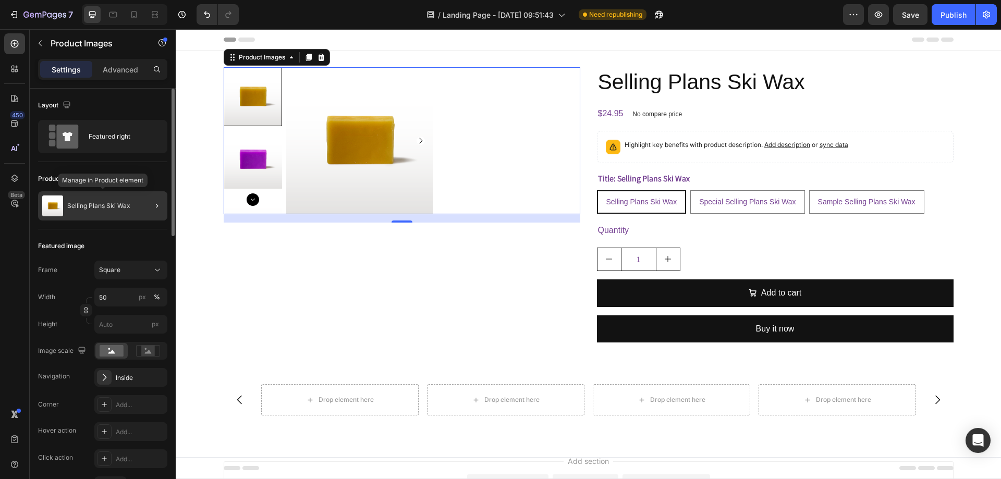
click at [102, 208] on p "Selling Plans Ski Wax" at bounding box center [98, 205] width 63 height 7
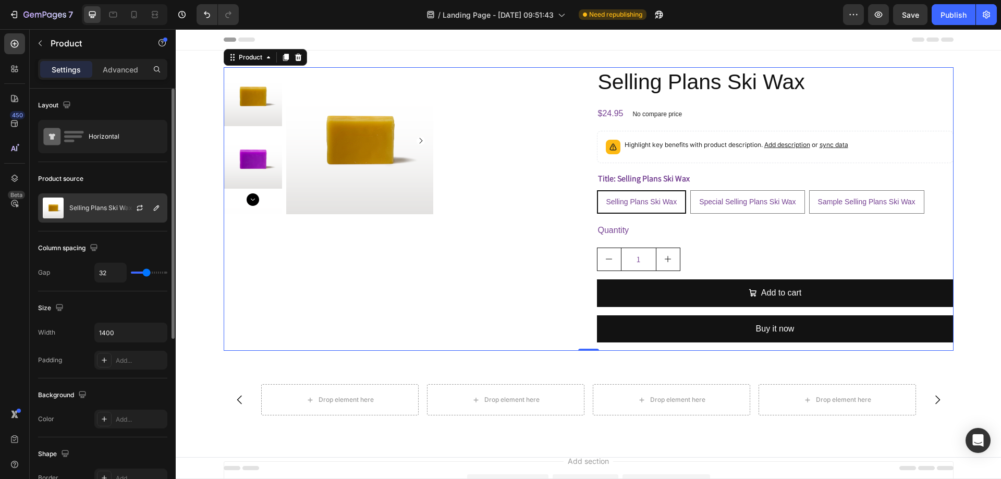
click at [157, 215] on div at bounding box center [144, 208] width 46 height 28
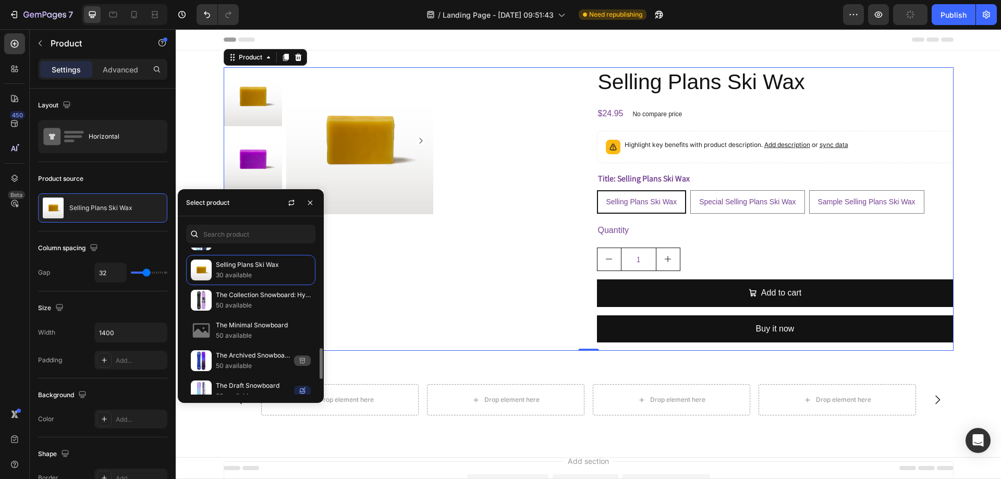
scroll to position [548, 0]
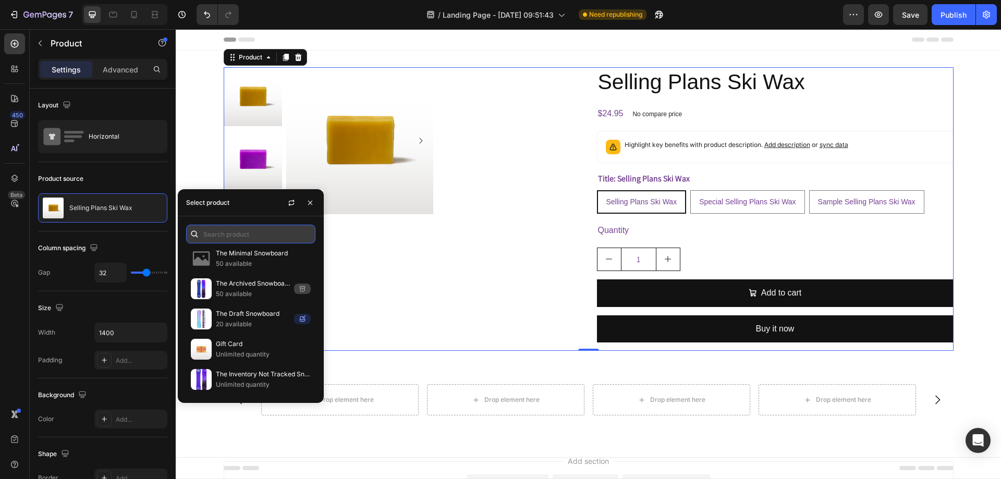
click at [264, 226] on input "text" at bounding box center [250, 234] width 129 height 19
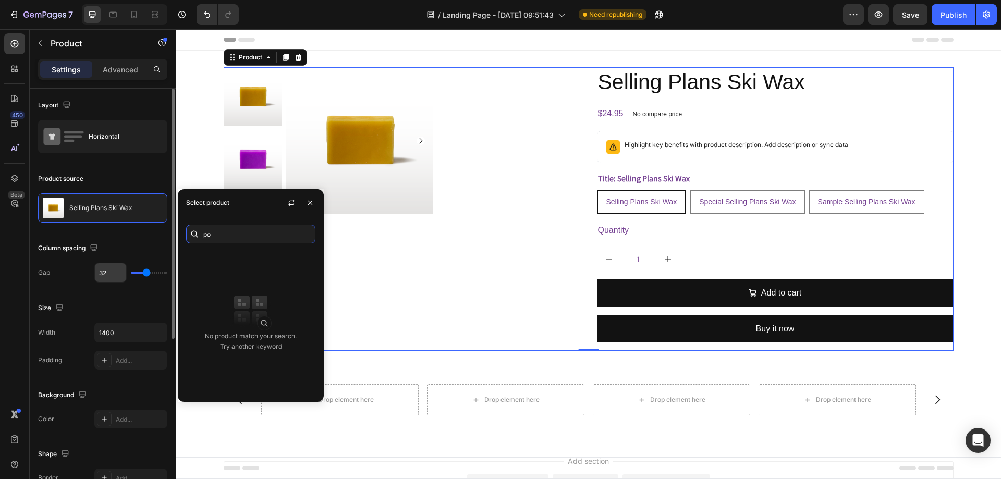
type input "p"
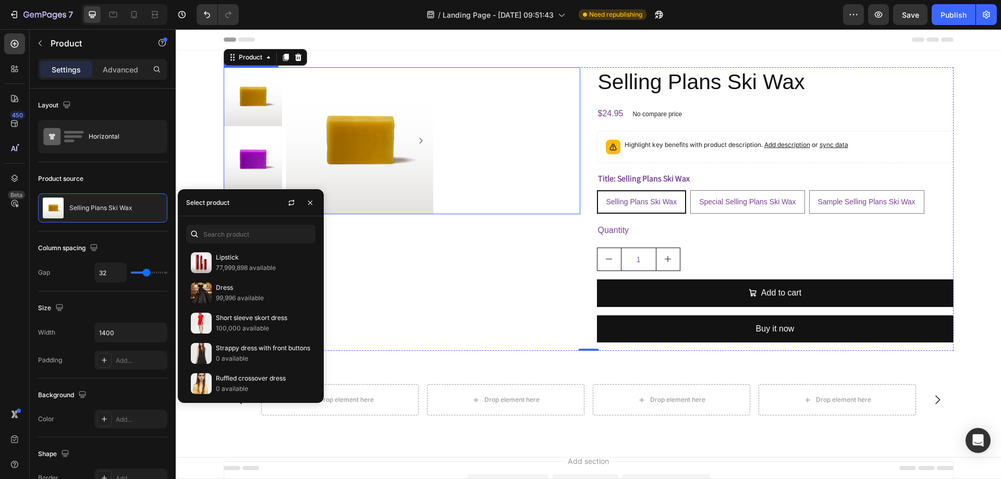
click at [384, 171] on img at bounding box center [359, 140] width 147 height 147
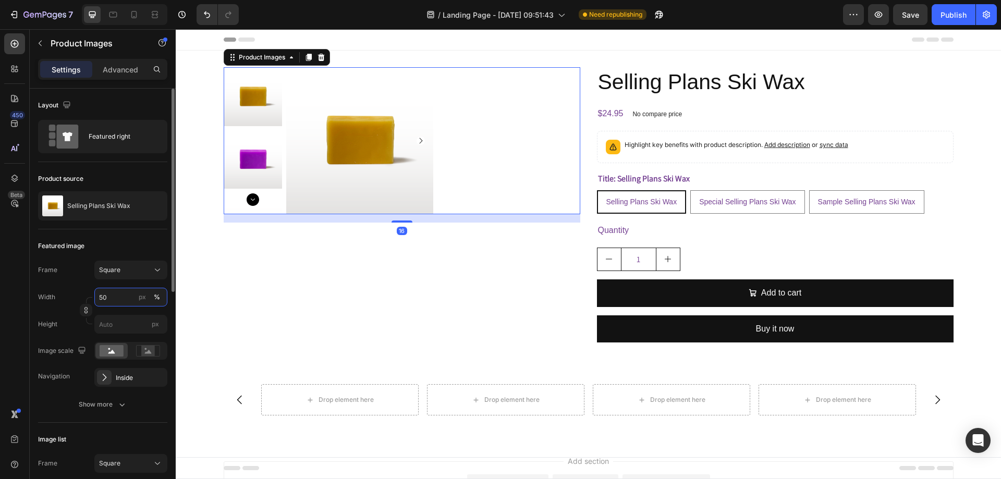
click at [122, 302] on input "50" at bounding box center [130, 297] width 73 height 19
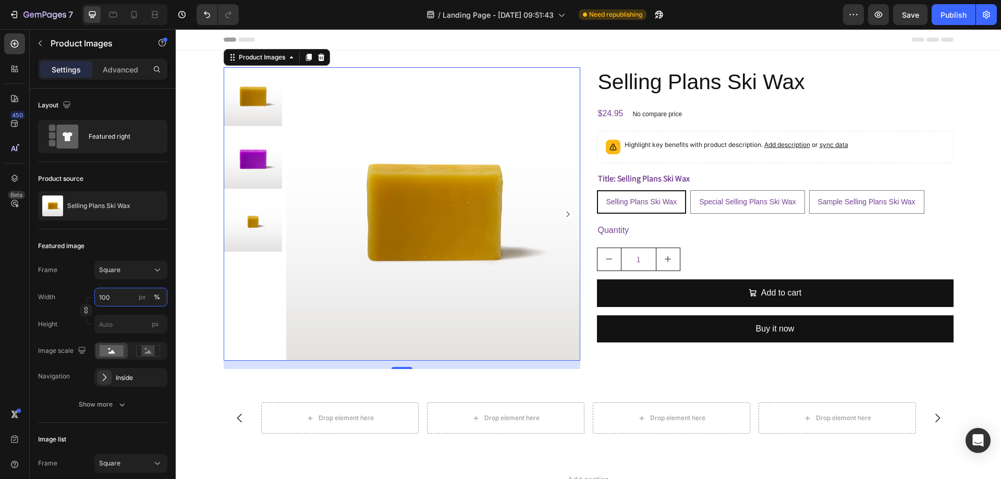
type input "100"
click at [273, 161] on img at bounding box center [253, 159] width 59 height 59
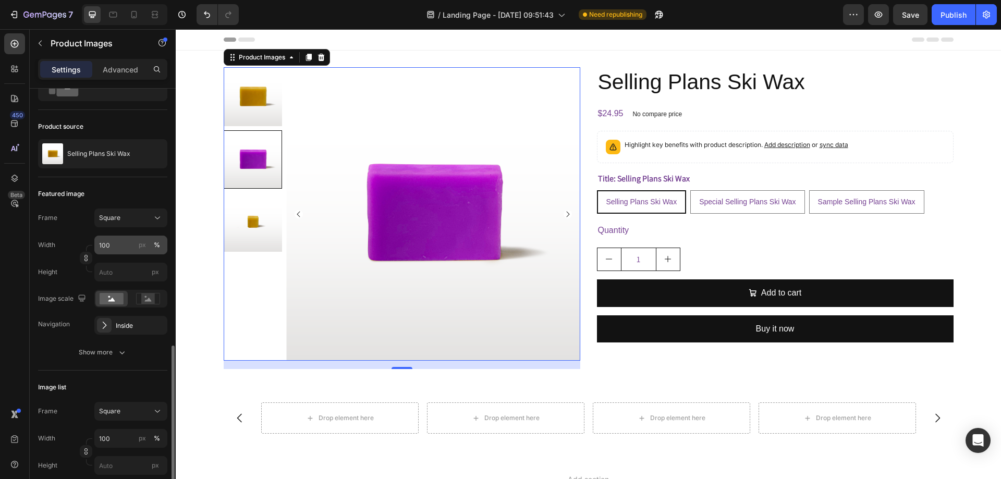
scroll to position [208, 0]
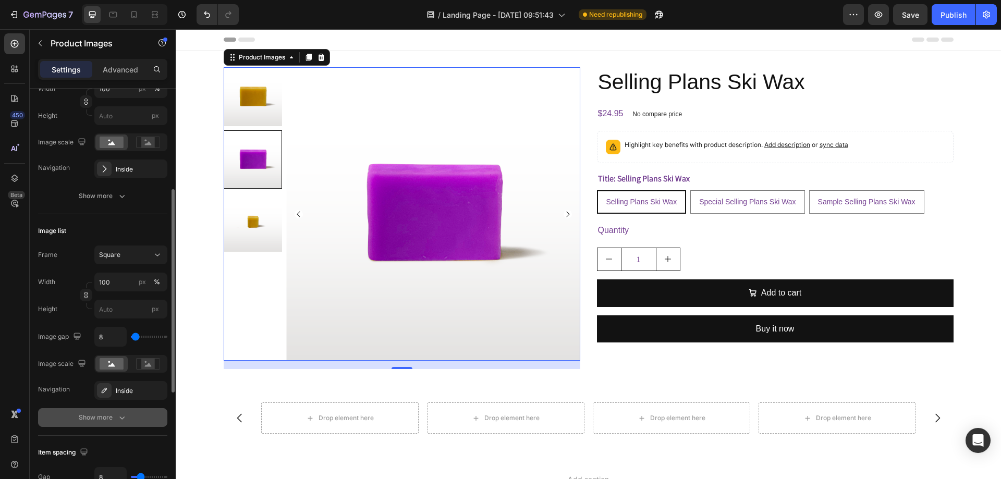
click at [110, 417] on div "Show more" at bounding box center [103, 417] width 48 height 10
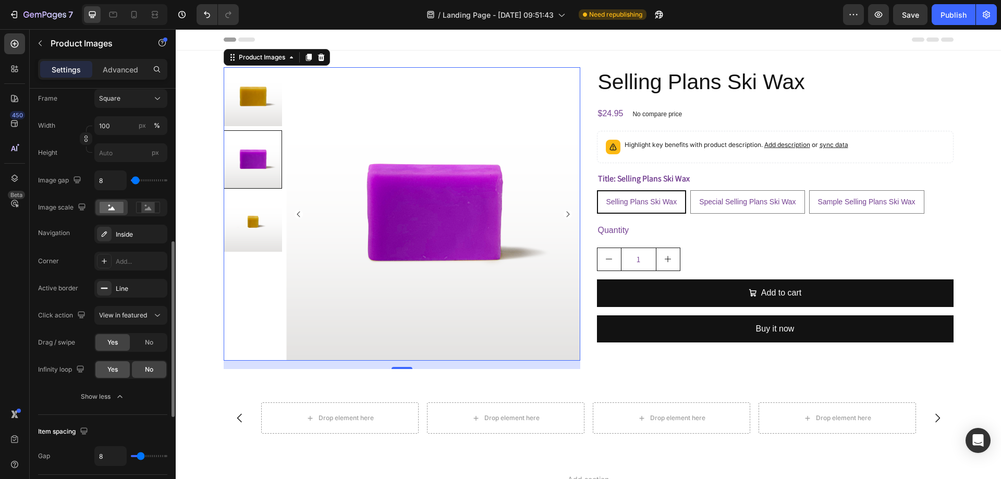
click at [105, 366] on div "Yes" at bounding box center [112, 369] width 34 height 17
click at [137, 373] on div "No" at bounding box center [149, 369] width 34 height 17
click at [942, 19] on div "Publish" at bounding box center [953, 14] width 26 height 11
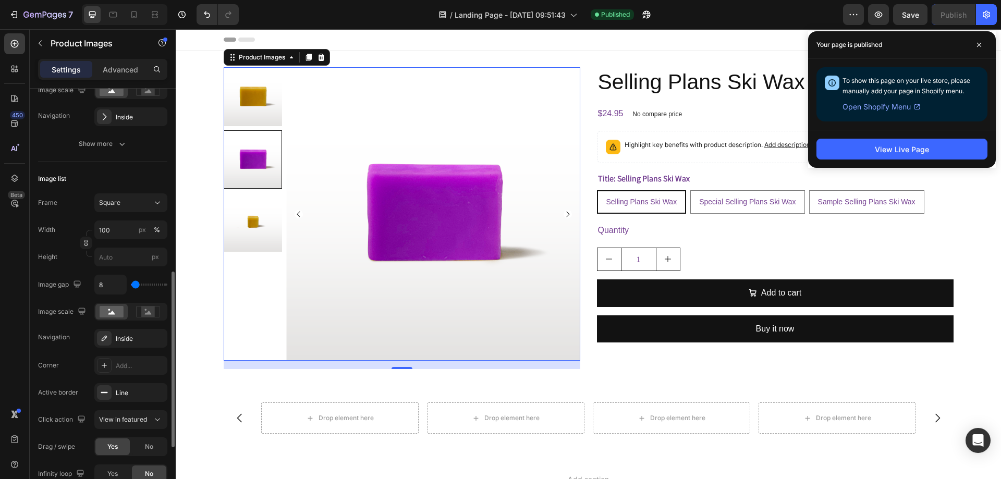
scroll to position [313, 0]
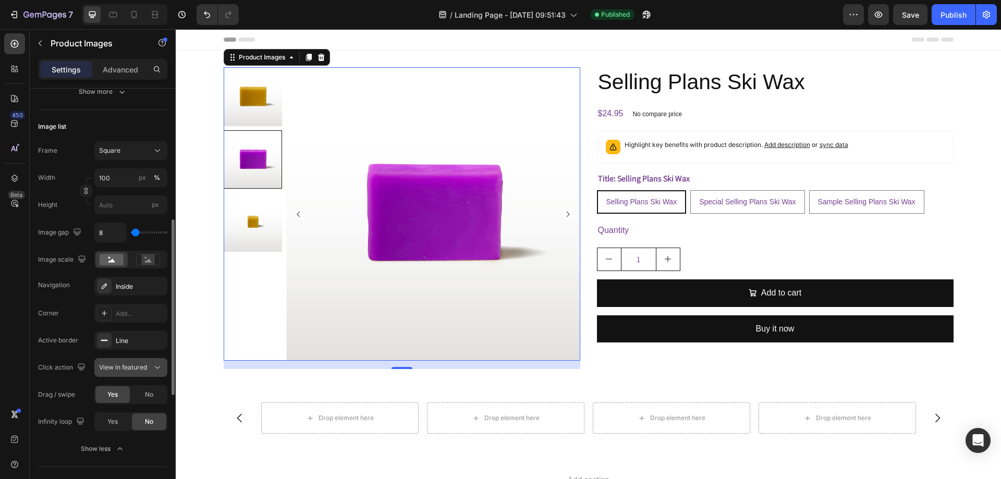
click at [122, 368] on span "View in featured" at bounding box center [123, 367] width 48 height 8
click at [133, 409] on span "Open Gallery" at bounding box center [118, 412] width 39 height 9
click at [952, 18] on div "Publish" at bounding box center [953, 14] width 26 height 11
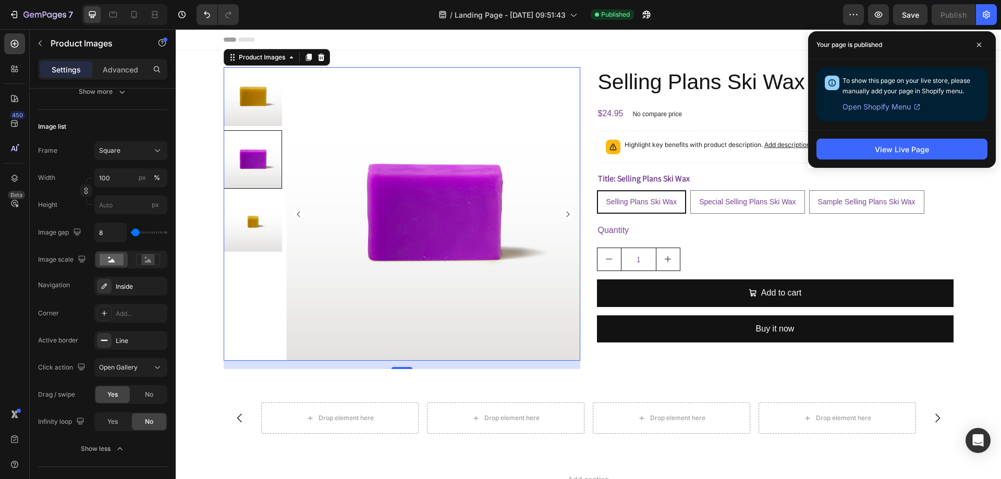
click at [334, 123] on img at bounding box center [432, 213] width 293 height 293
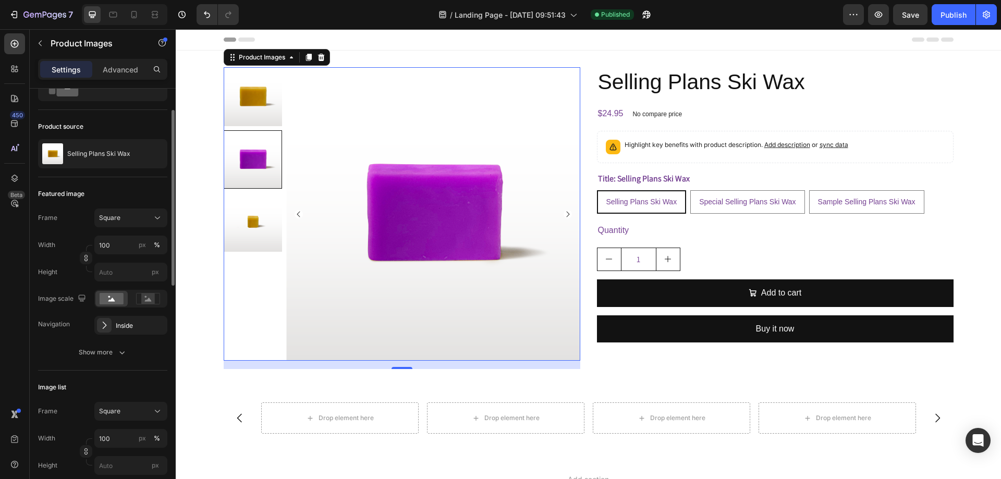
scroll to position [0, 0]
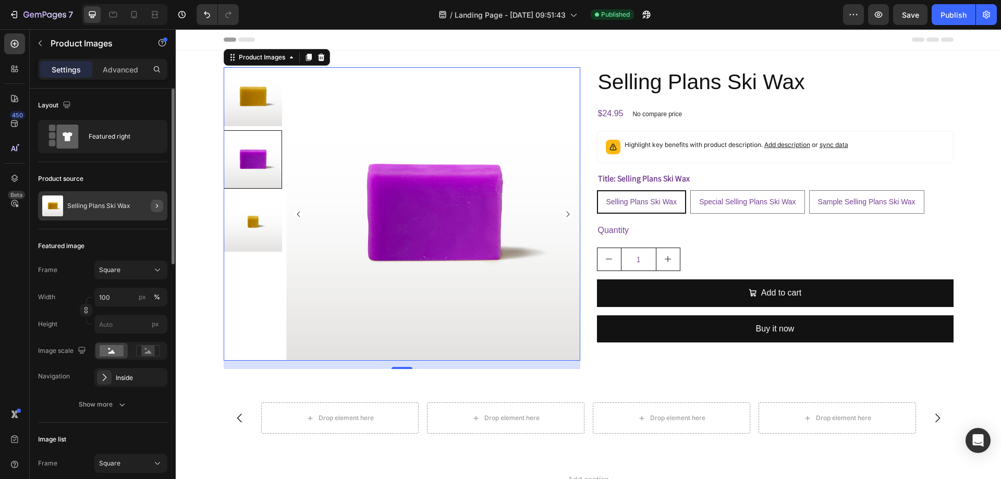
click at [153, 207] on icon "button" at bounding box center [157, 206] width 8 height 8
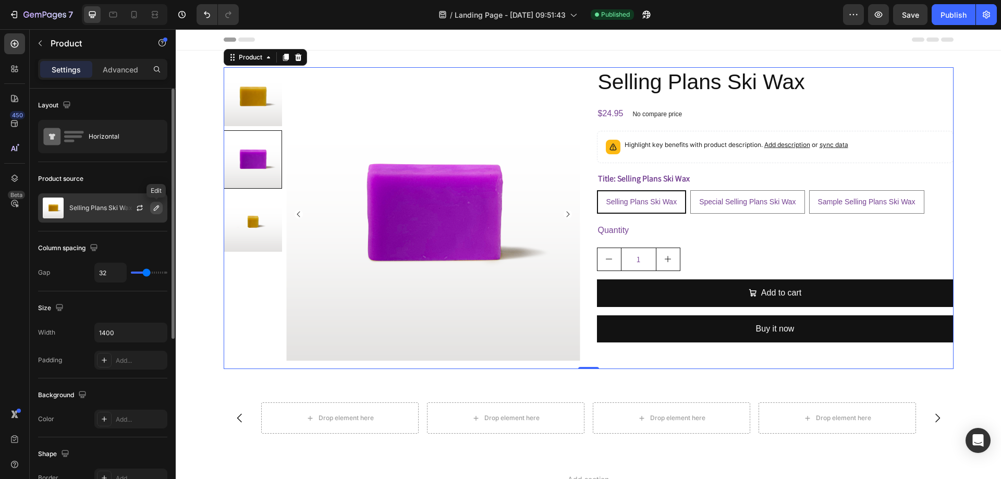
click at [152, 210] on button "button" at bounding box center [156, 208] width 13 height 13
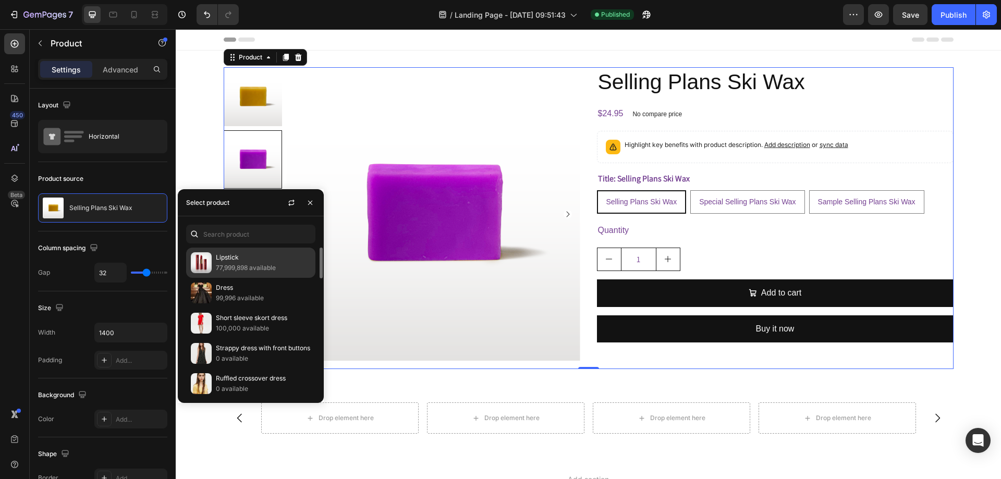
click at [256, 266] on p "77,999,898 available" at bounding box center [263, 268] width 95 height 10
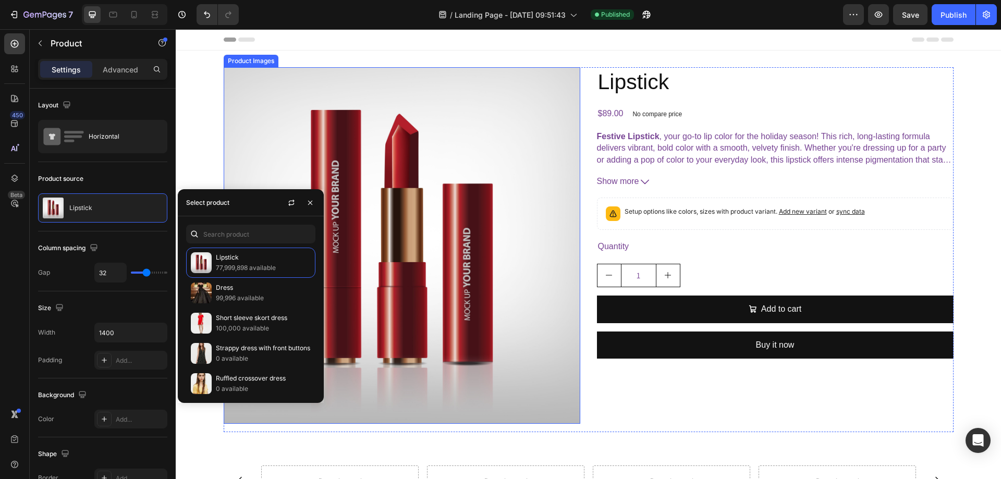
click at [281, 171] on img at bounding box center [402, 245] width 356 height 356
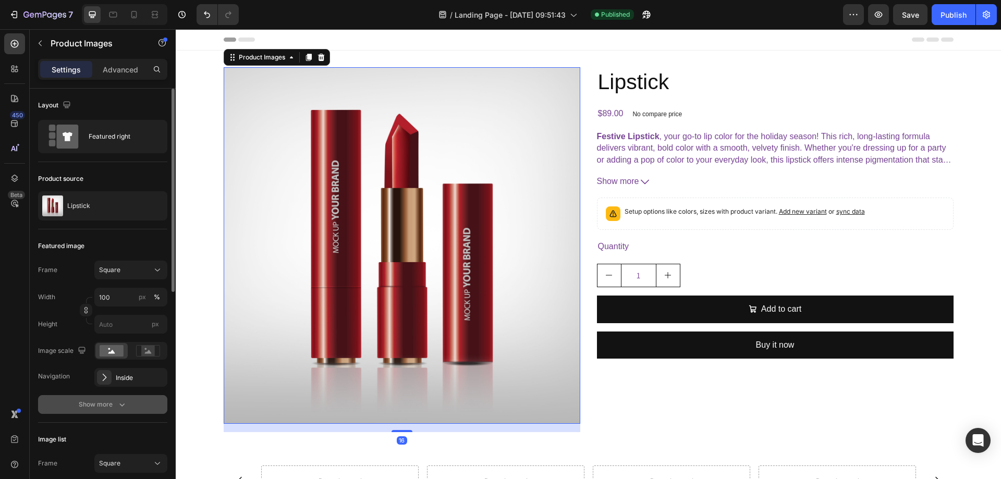
click at [113, 405] on div "Show more" at bounding box center [103, 404] width 48 height 10
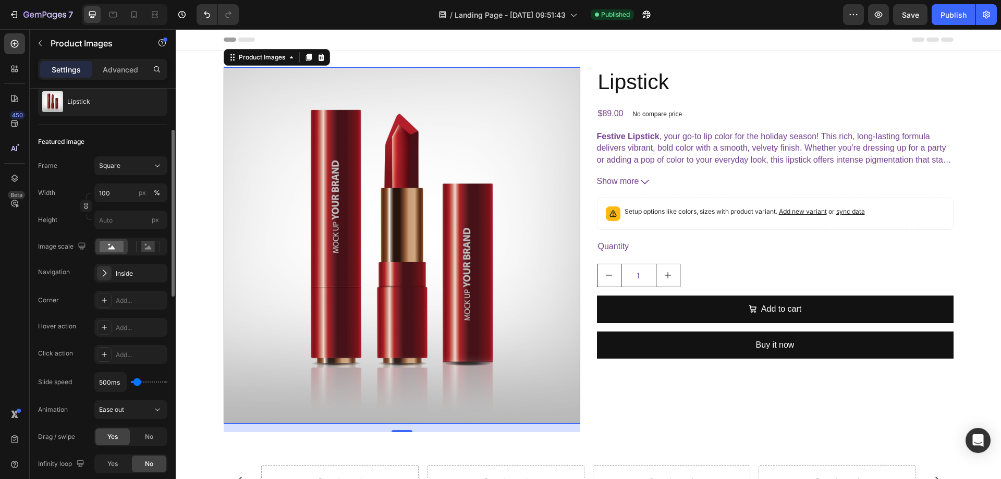
scroll to position [156, 0]
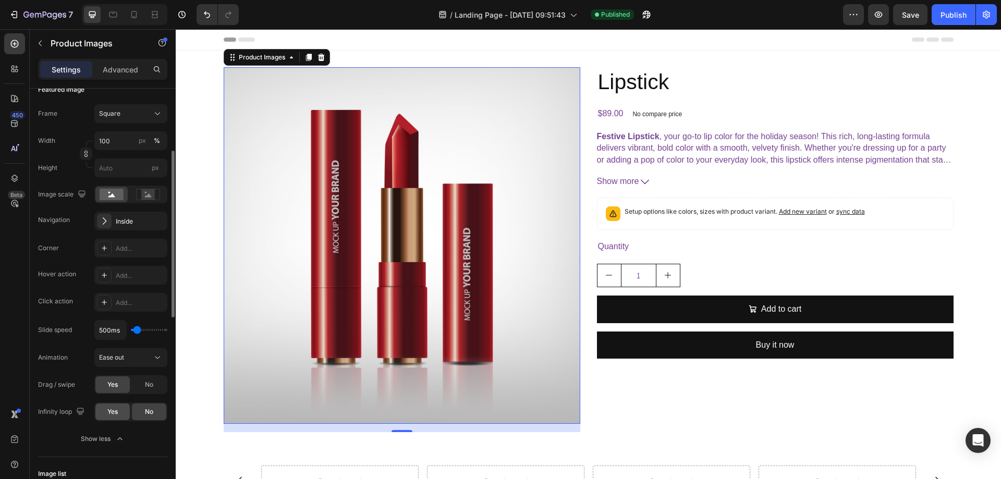
click at [120, 408] on div "Yes" at bounding box center [112, 411] width 34 height 17
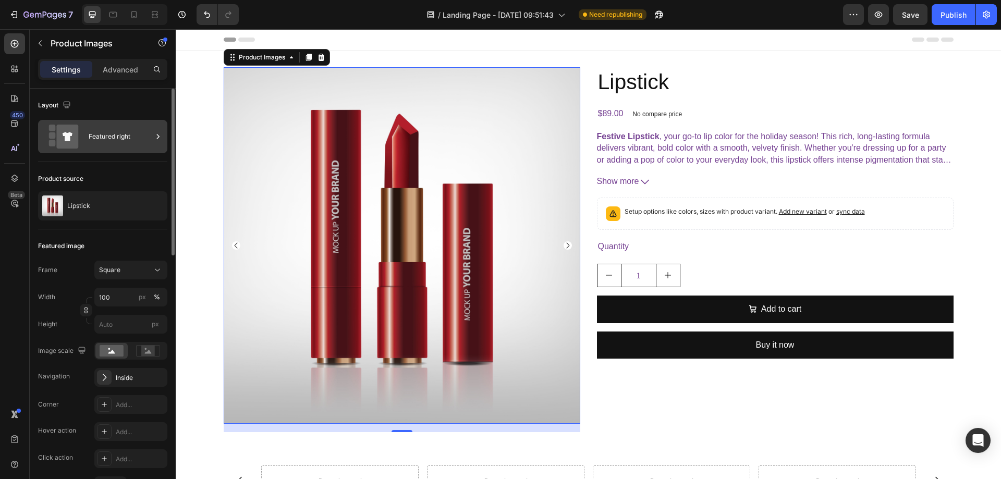
click at [132, 142] on div "Featured right" at bounding box center [121, 137] width 64 height 24
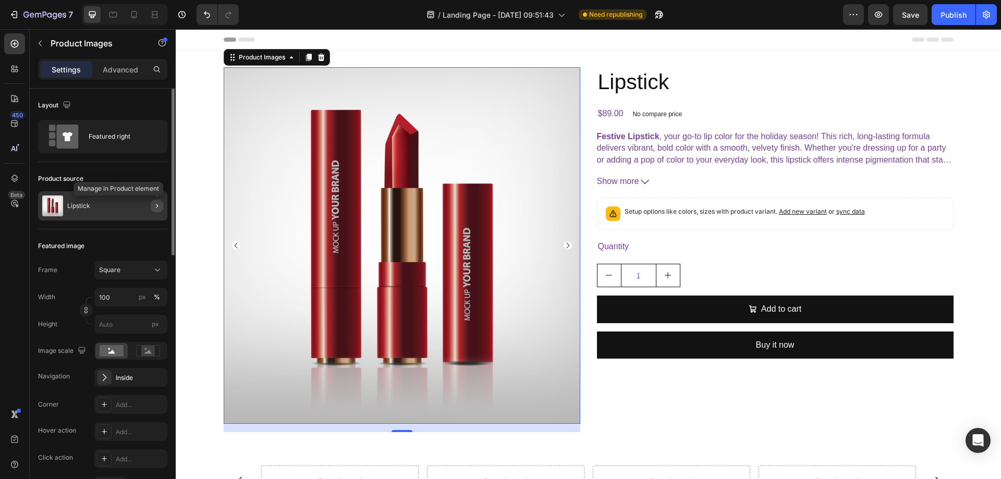
click at [157, 209] on icon "button" at bounding box center [157, 206] width 8 height 8
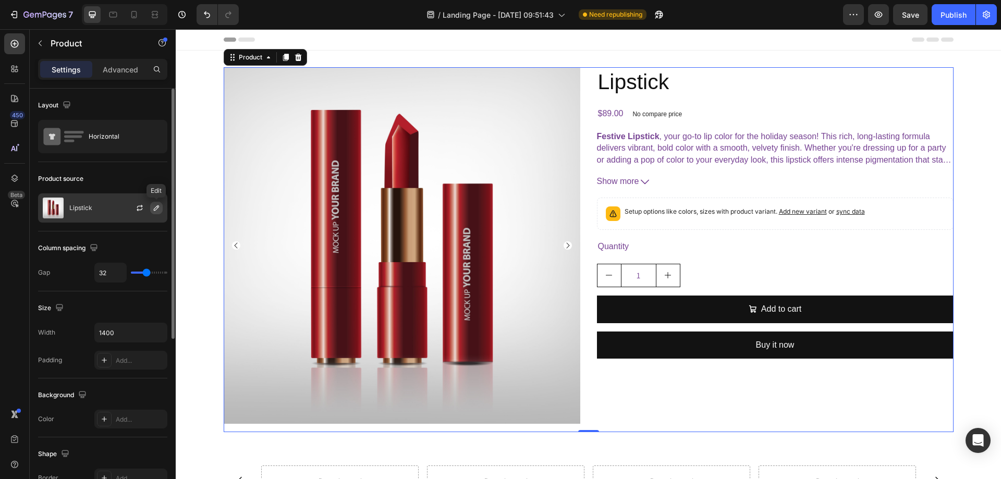
click at [153, 212] on icon "button" at bounding box center [156, 208] width 8 height 8
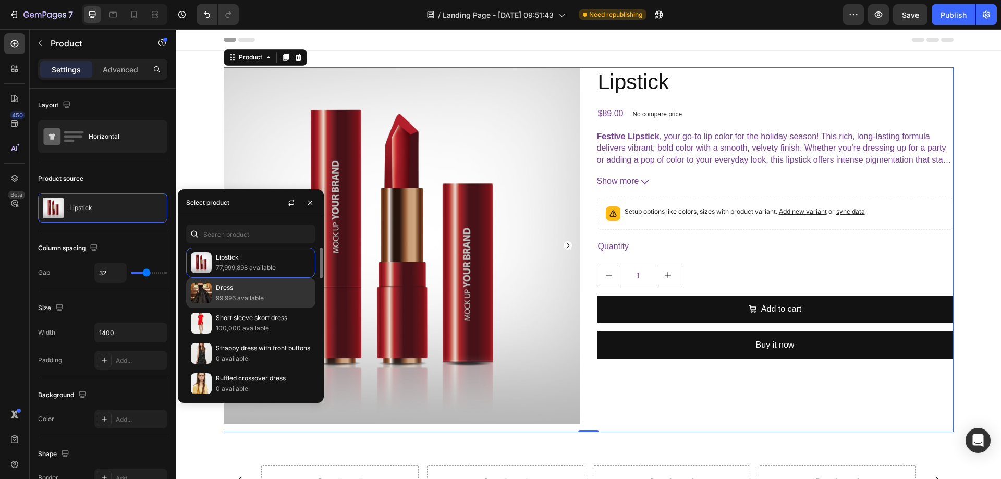
click at [245, 308] on div "Dress 99,996 available" at bounding box center [250, 323] width 129 height 30
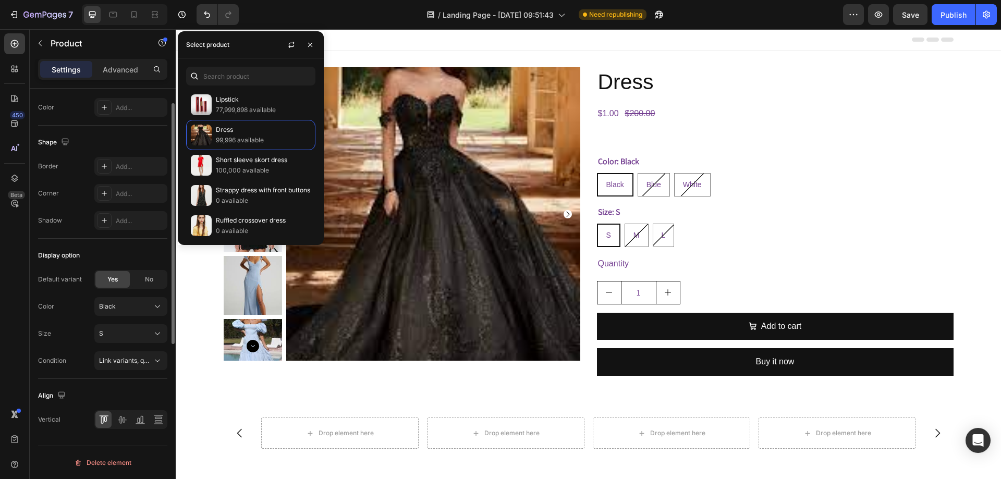
scroll to position [155, 0]
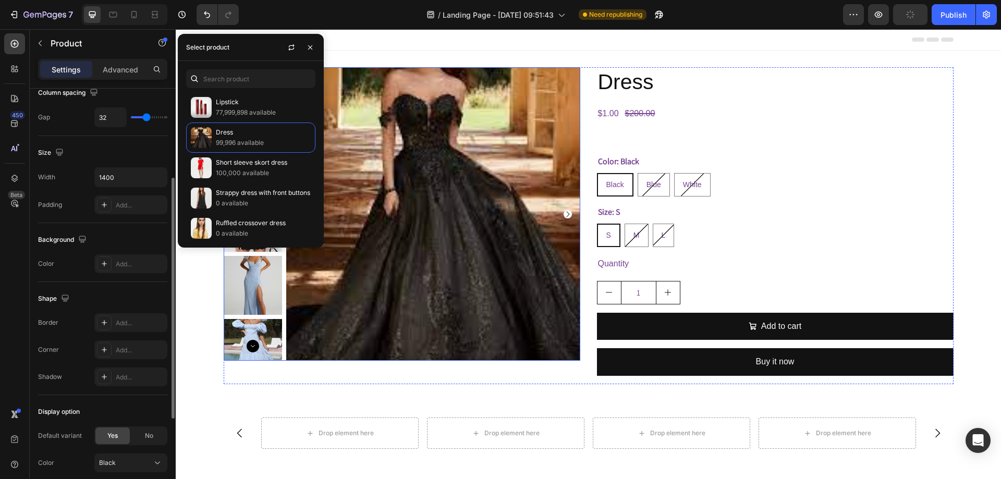
click at [407, 198] on img at bounding box center [432, 213] width 293 height 293
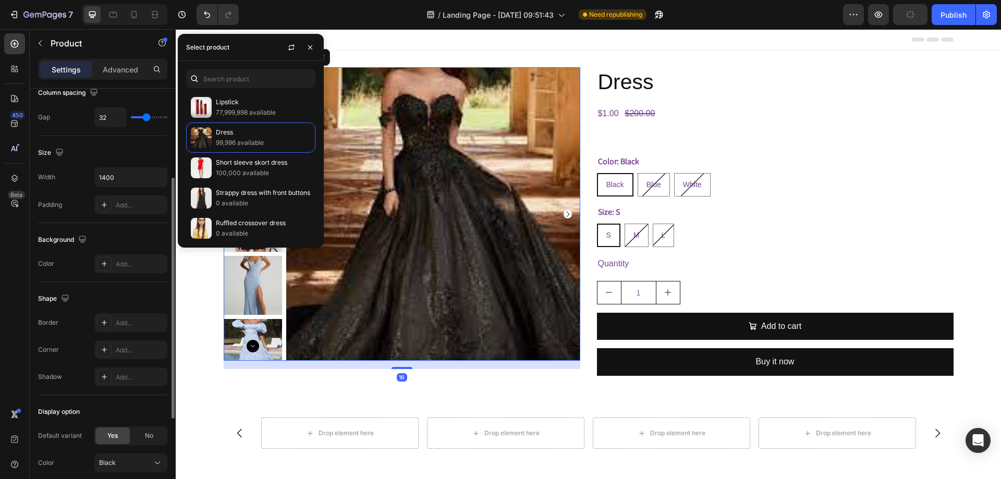
scroll to position [0, 0]
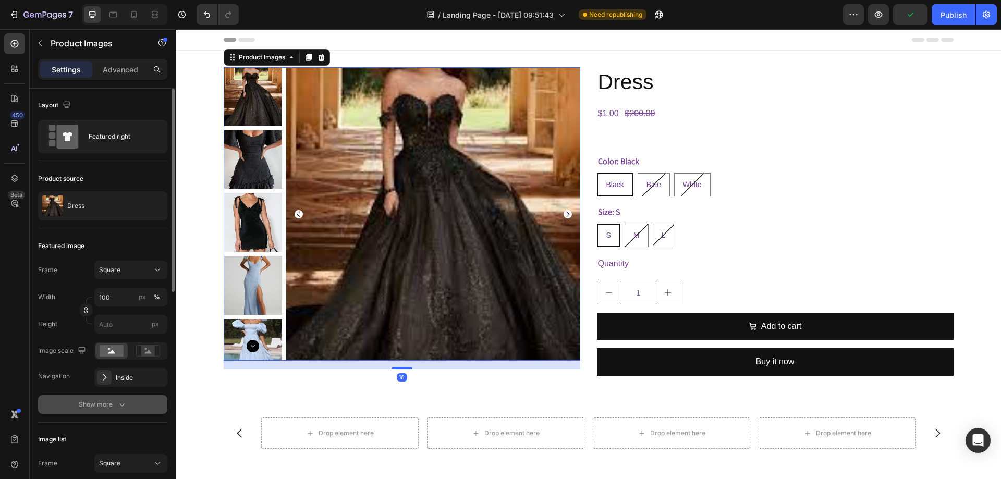
click at [95, 401] on div "Show more" at bounding box center [103, 404] width 48 height 10
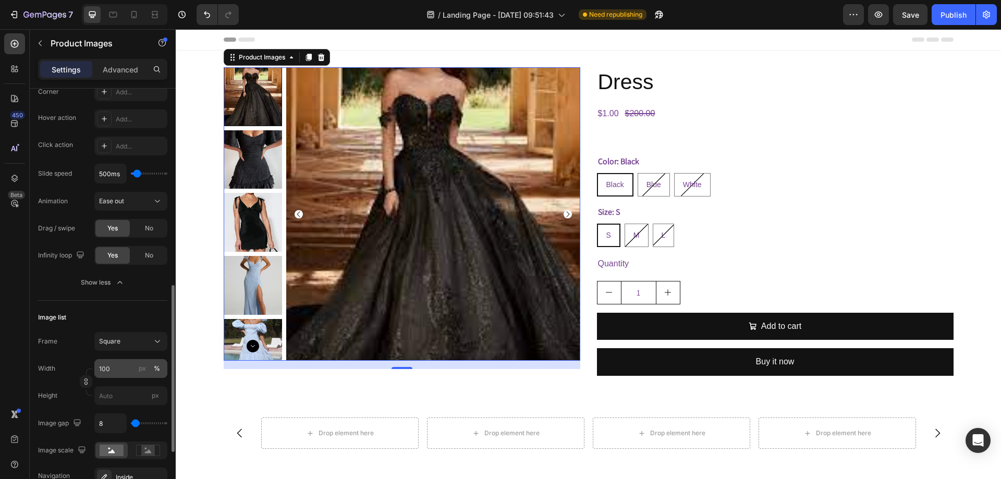
scroll to position [365, 0]
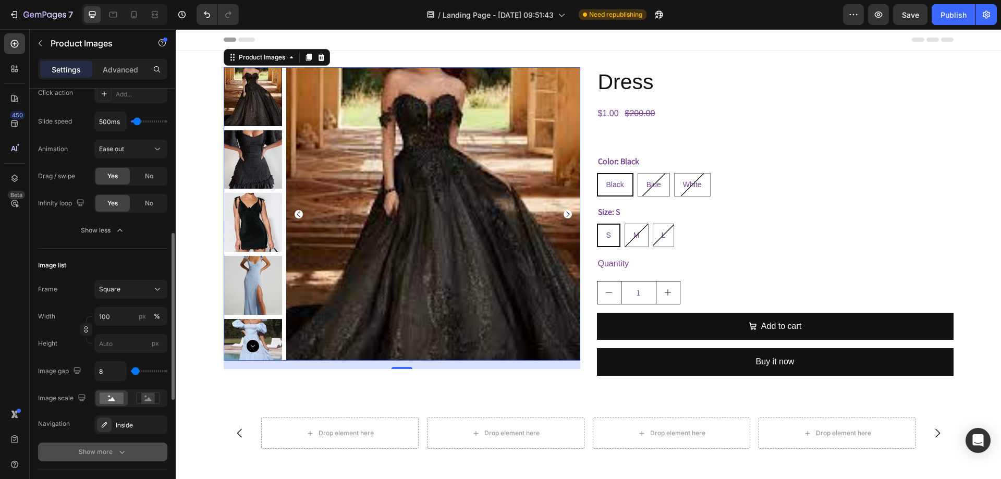
click at [84, 445] on button "Show more" at bounding box center [102, 451] width 129 height 19
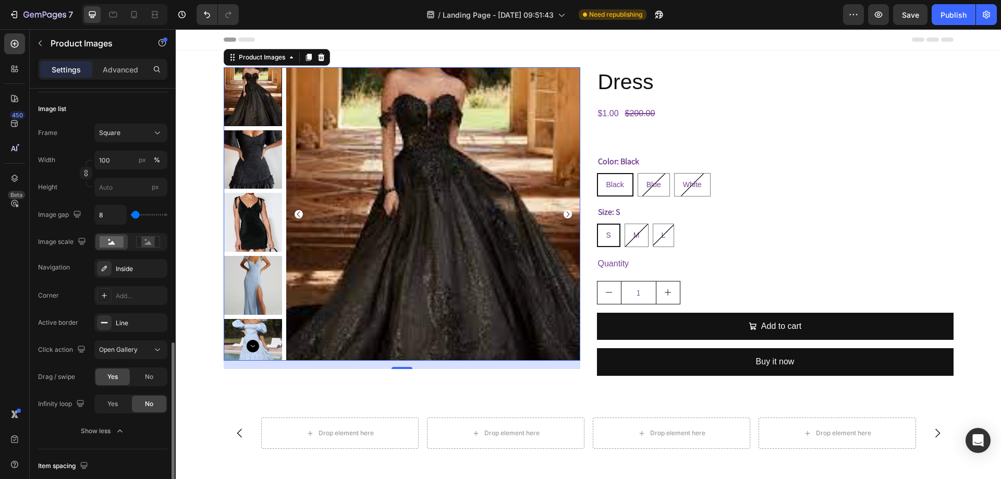
scroll to position [573, 0]
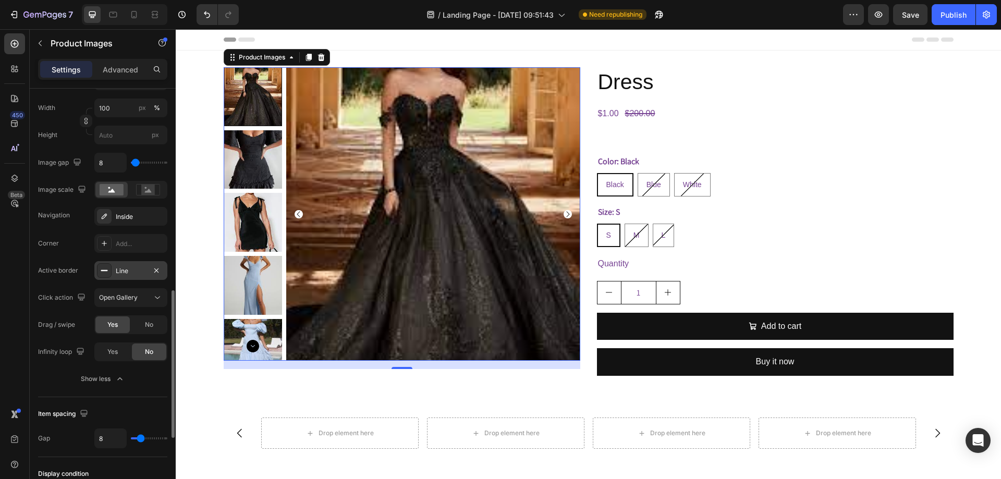
click at [119, 275] on div "Line" at bounding box center [131, 270] width 30 height 9
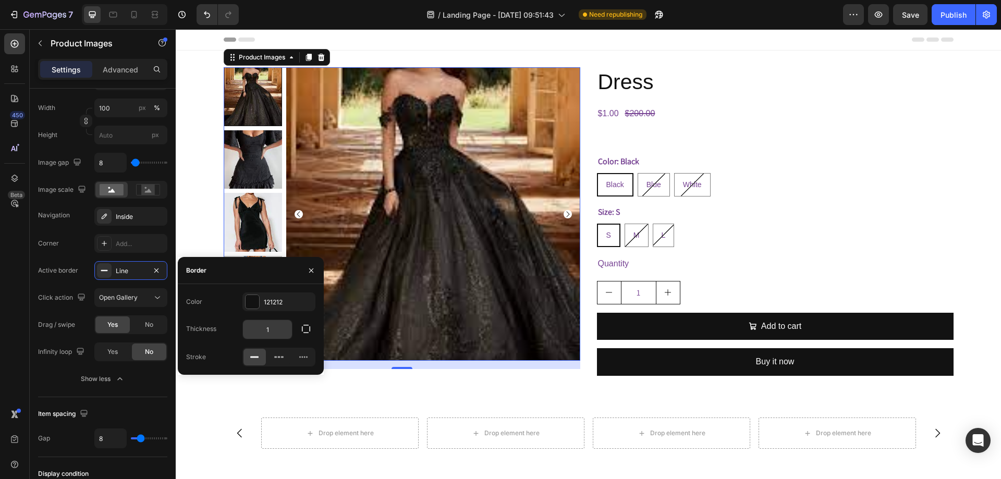
click at [267, 330] on input "1" at bounding box center [267, 329] width 49 height 19
type input "3"
click at [271, 298] on div "121212" at bounding box center [279, 302] width 30 height 9
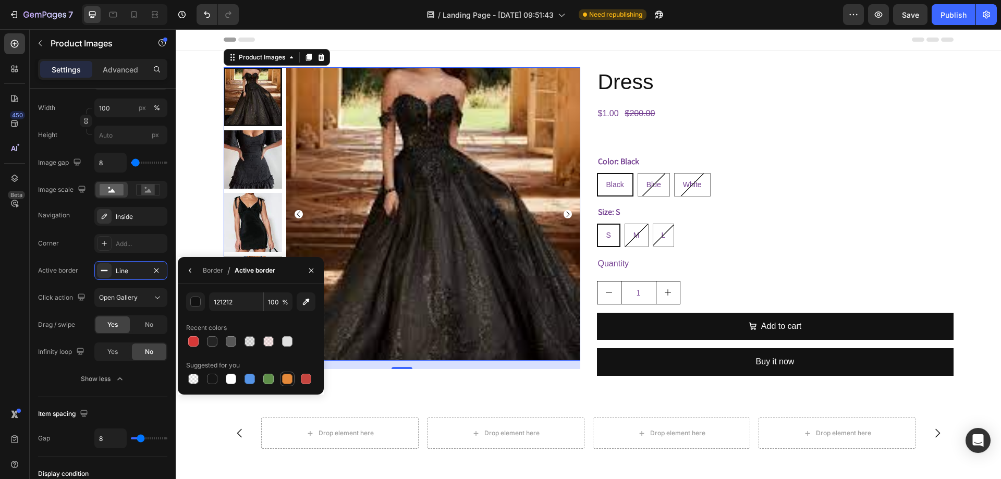
click at [292, 376] on div at bounding box center [287, 379] width 10 height 10
click at [311, 376] on div at bounding box center [306, 379] width 13 height 13
click at [247, 374] on div at bounding box center [249, 379] width 10 height 10
type input "5594E7"
click at [932, 16] on button "Publish" at bounding box center [953, 14] width 44 height 21
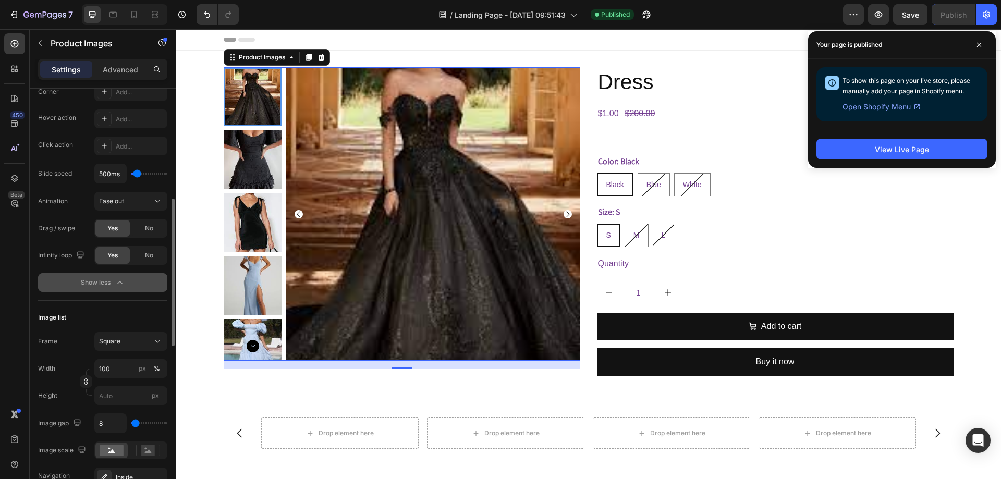
scroll to position [104, 0]
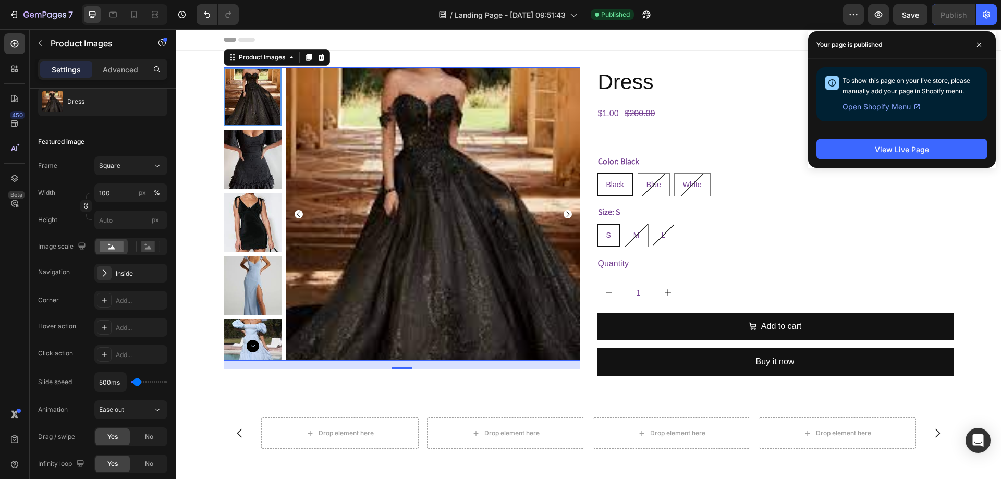
click at [371, 202] on img at bounding box center [432, 213] width 293 height 293
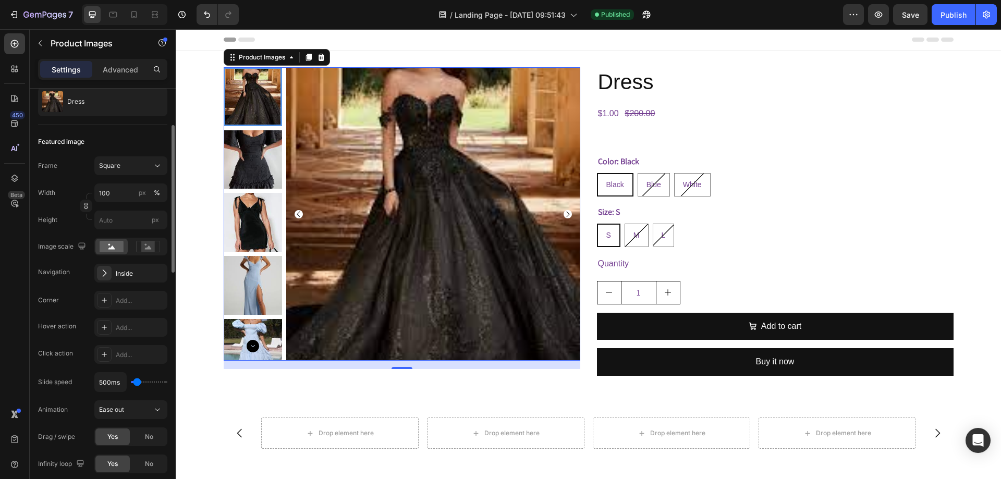
scroll to position [0, 0]
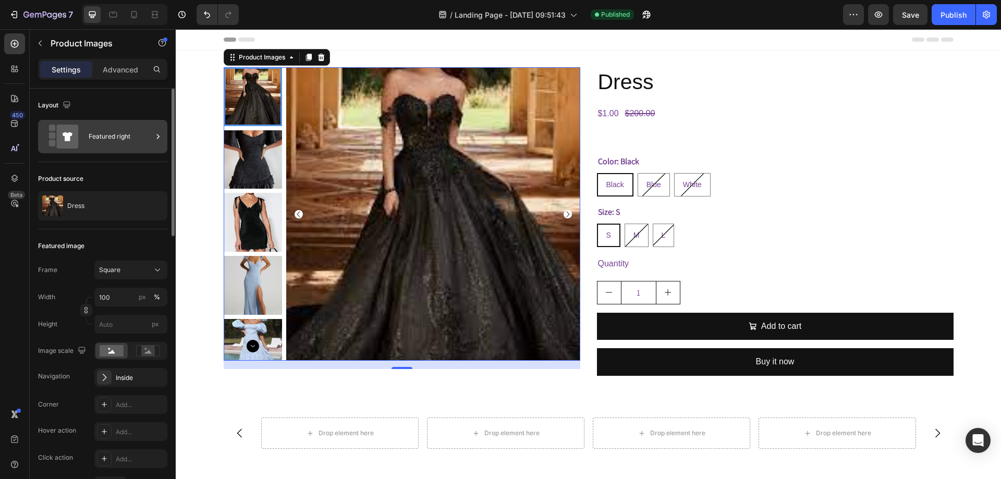
click at [107, 135] on div "Featured right" at bounding box center [121, 137] width 64 height 24
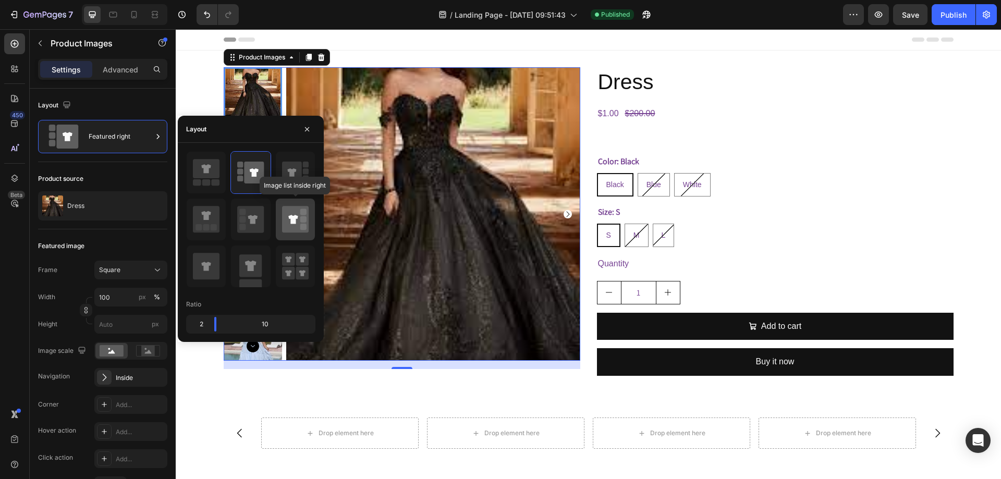
click at [299, 222] on icon at bounding box center [295, 219] width 27 height 27
type input "20"
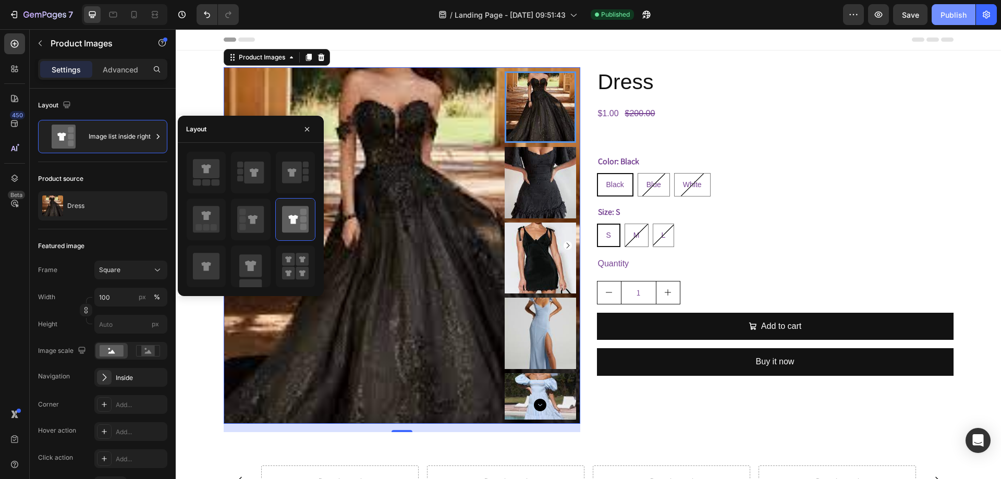
click at [954, 21] on button "Publish" at bounding box center [953, 14] width 44 height 21
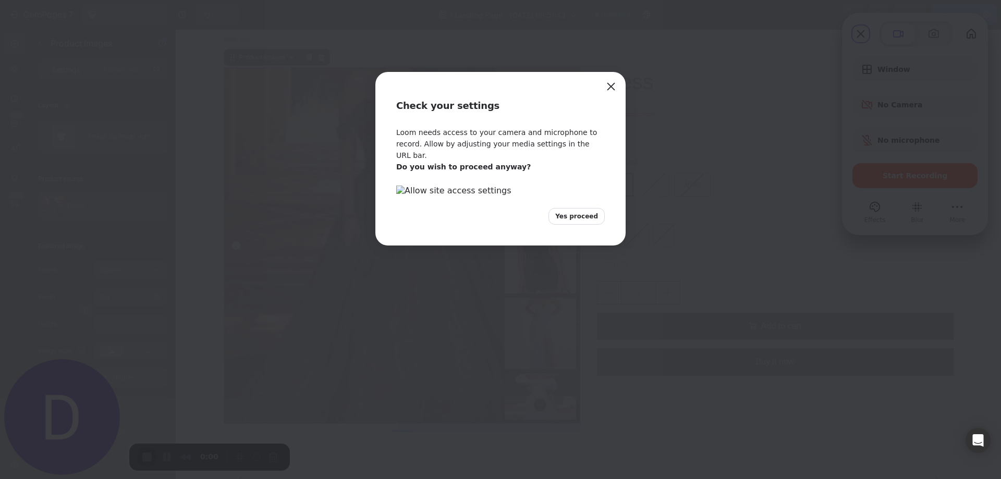
click at [582, 225] on button "Yes proceed" at bounding box center [576, 216] width 56 height 17
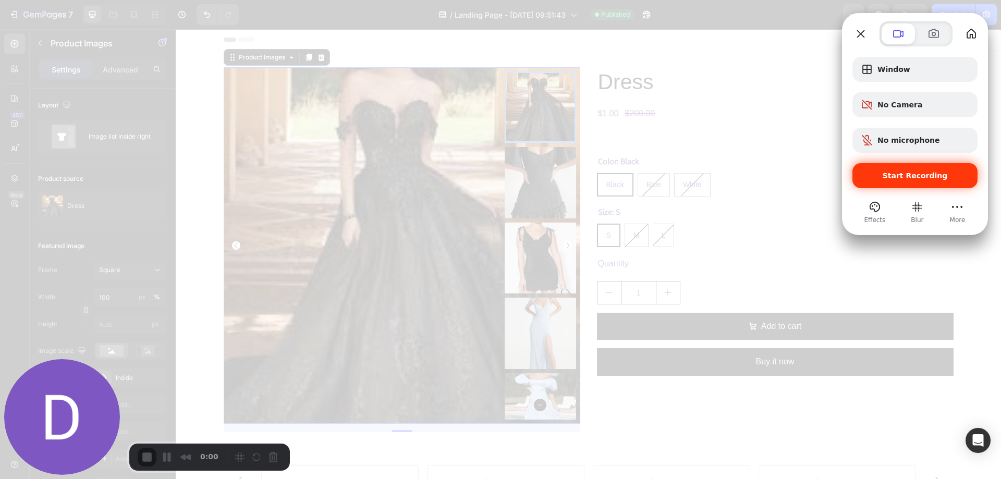
click at [884, 173] on span "Start Recording" at bounding box center [914, 175] width 108 height 8
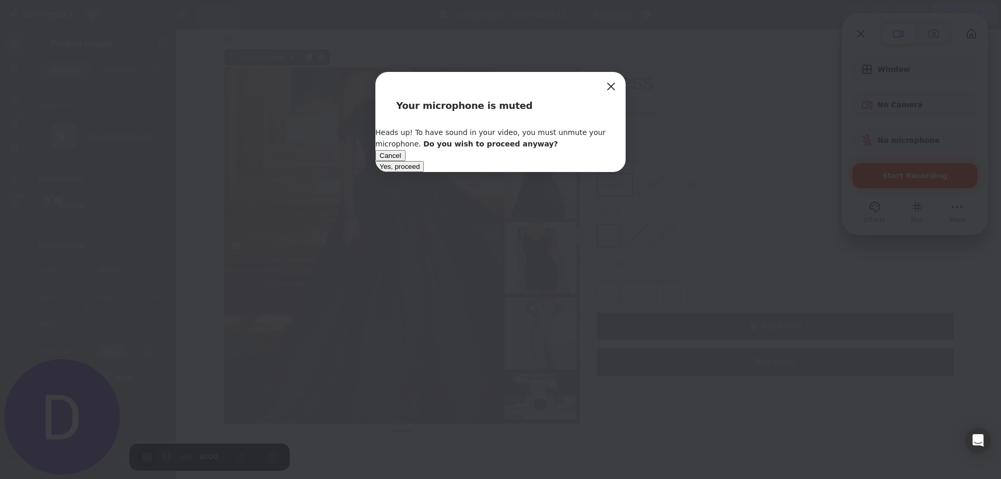
click at [420, 170] on span "Yes, proceed" at bounding box center [399, 167] width 40 height 8
